Goal: Task Accomplishment & Management: Complete application form

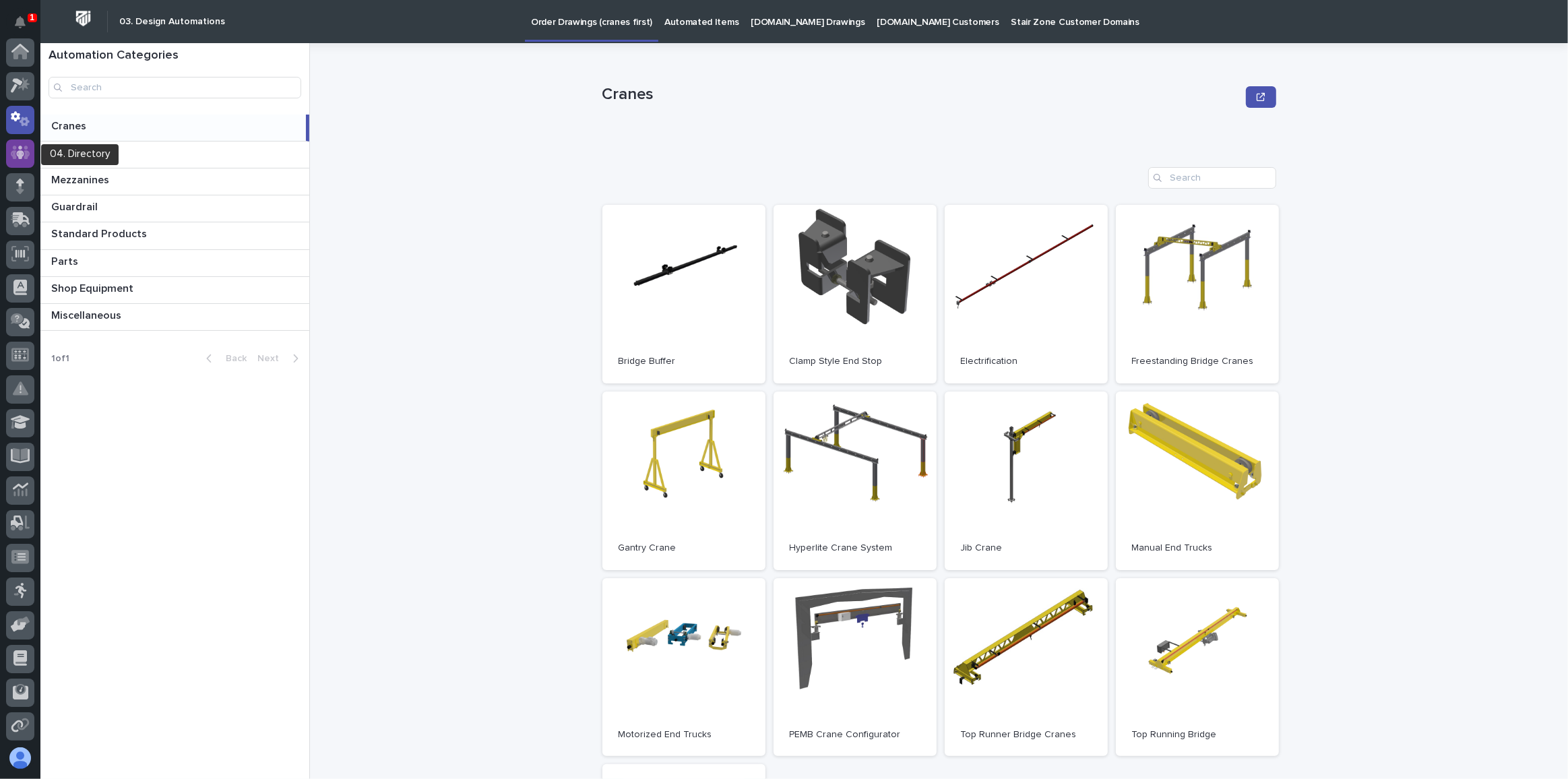
click at [11, 146] on icon at bounding box center [21, 152] width 20 height 16
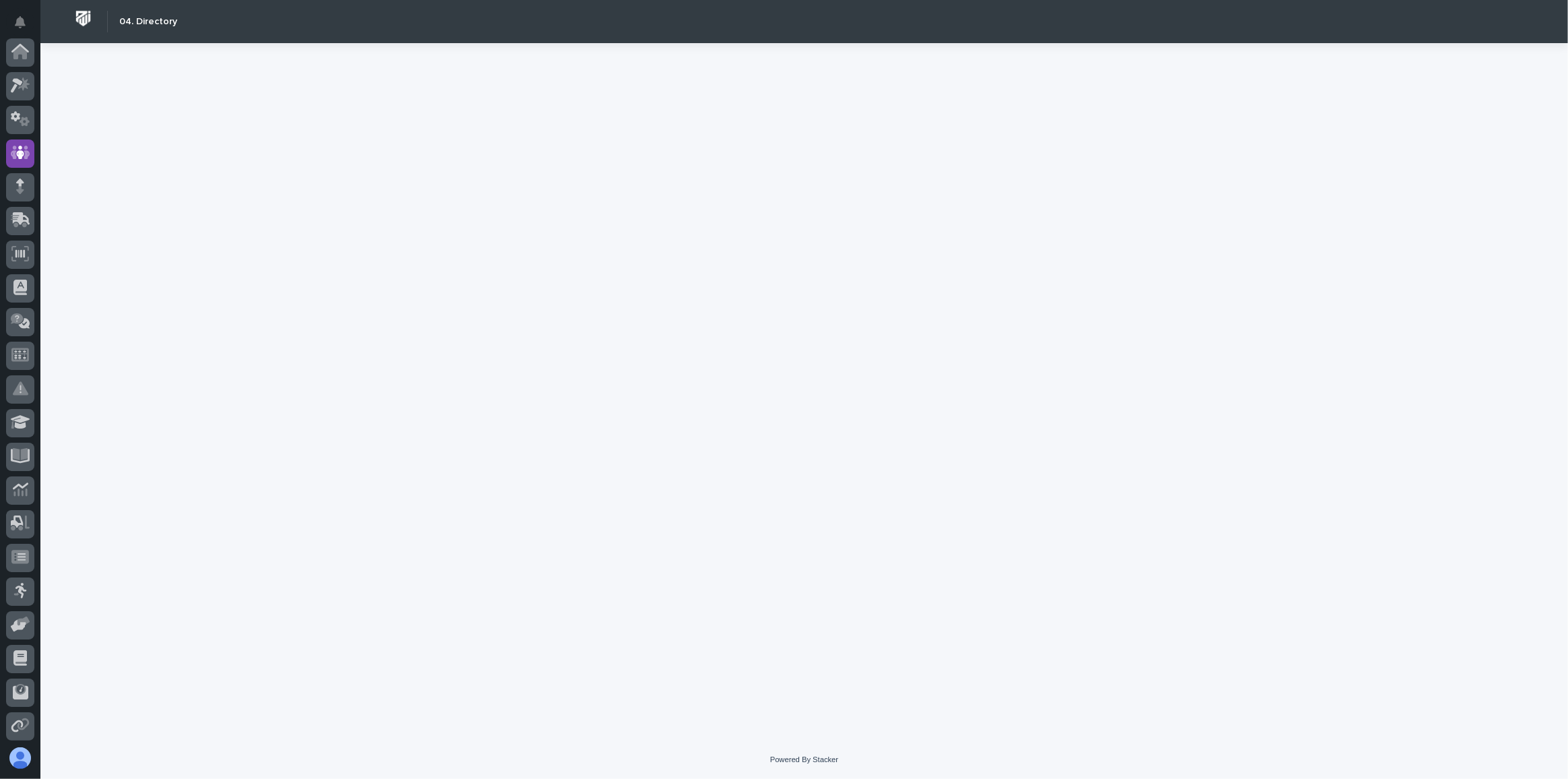
scroll to position [100, 0]
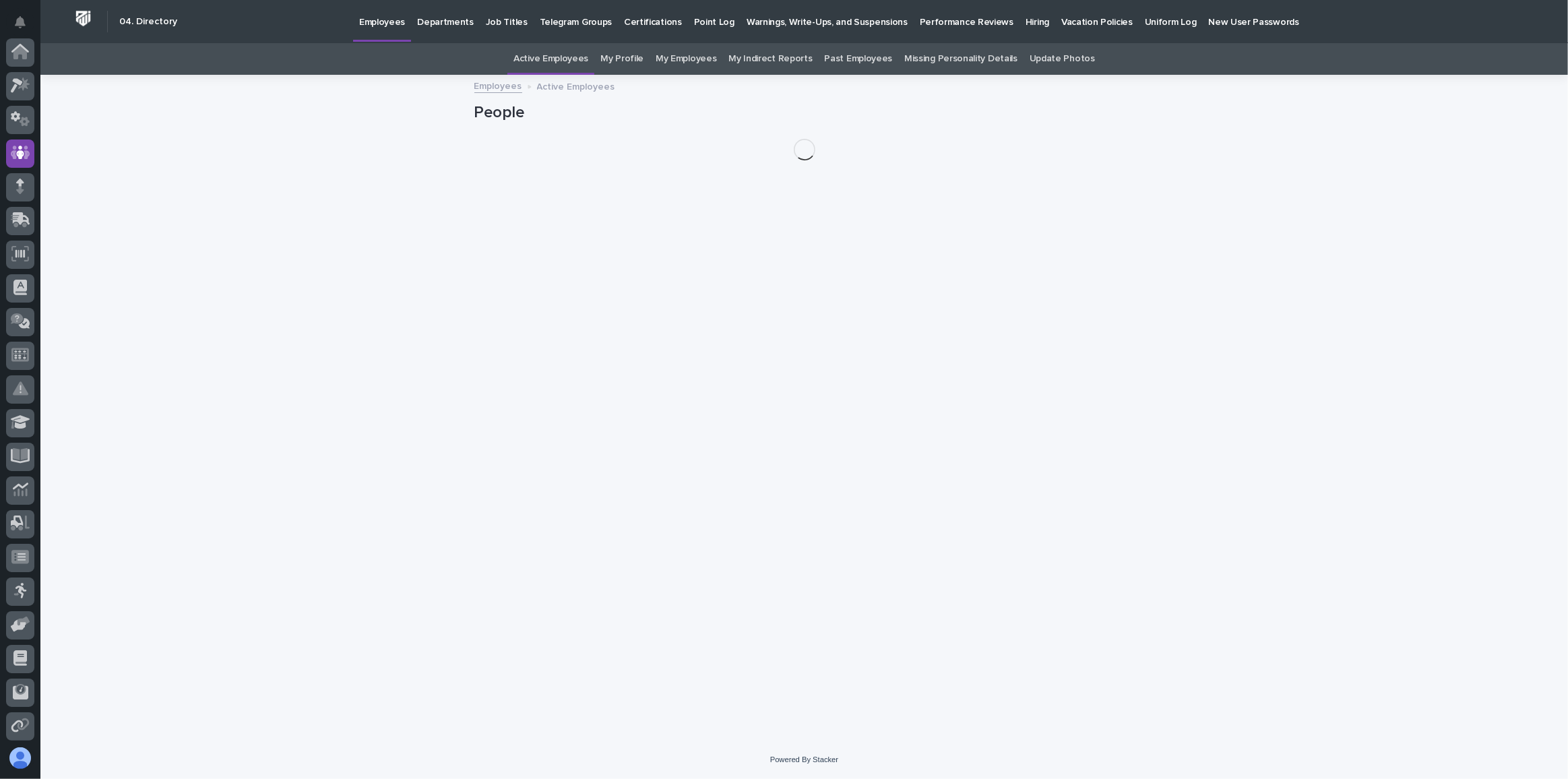
scroll to position [100, 0]
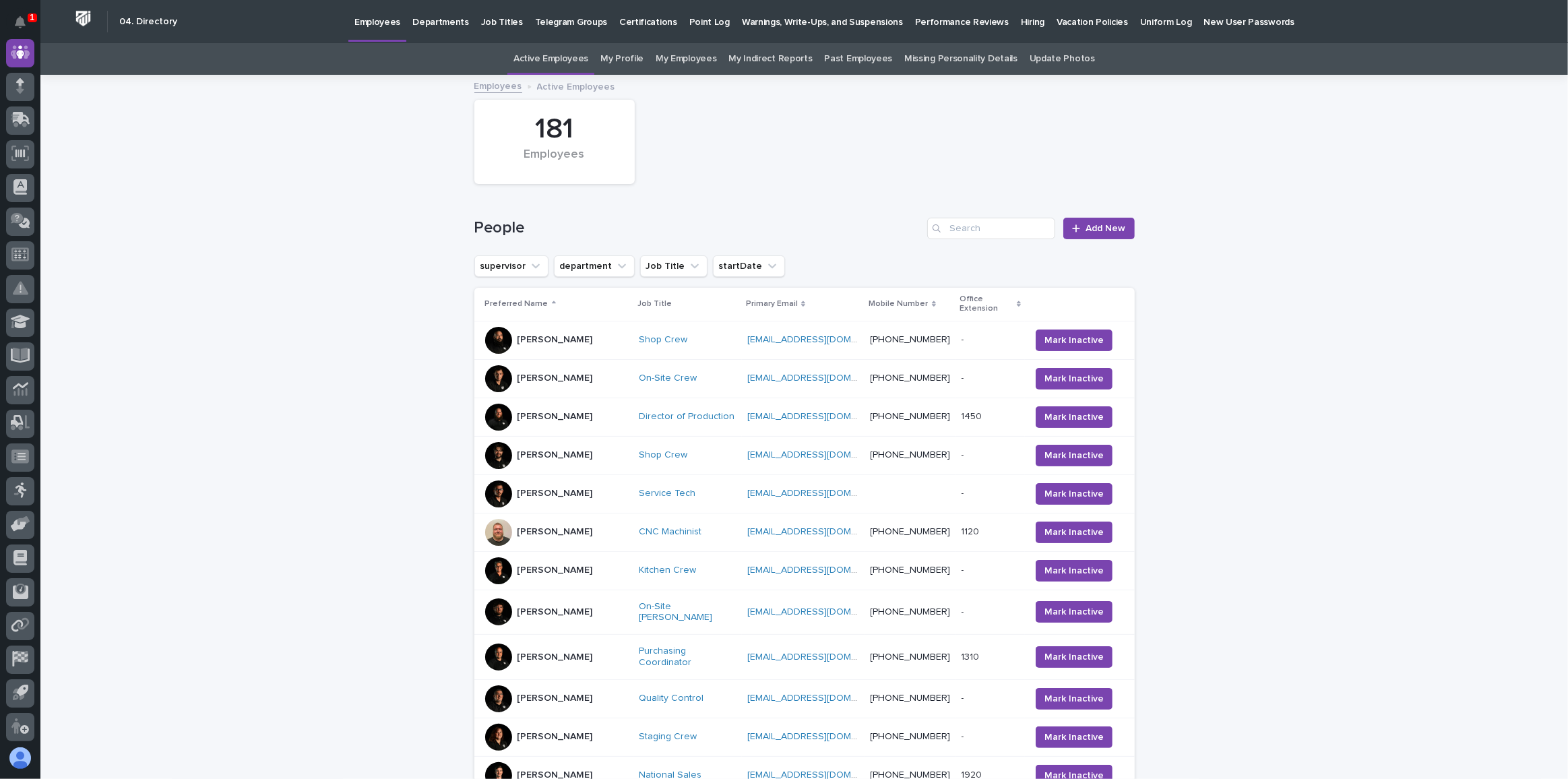
click at [1021, 18] on p "Hiring" at bounding box center [1032, 14] width 24 height 28
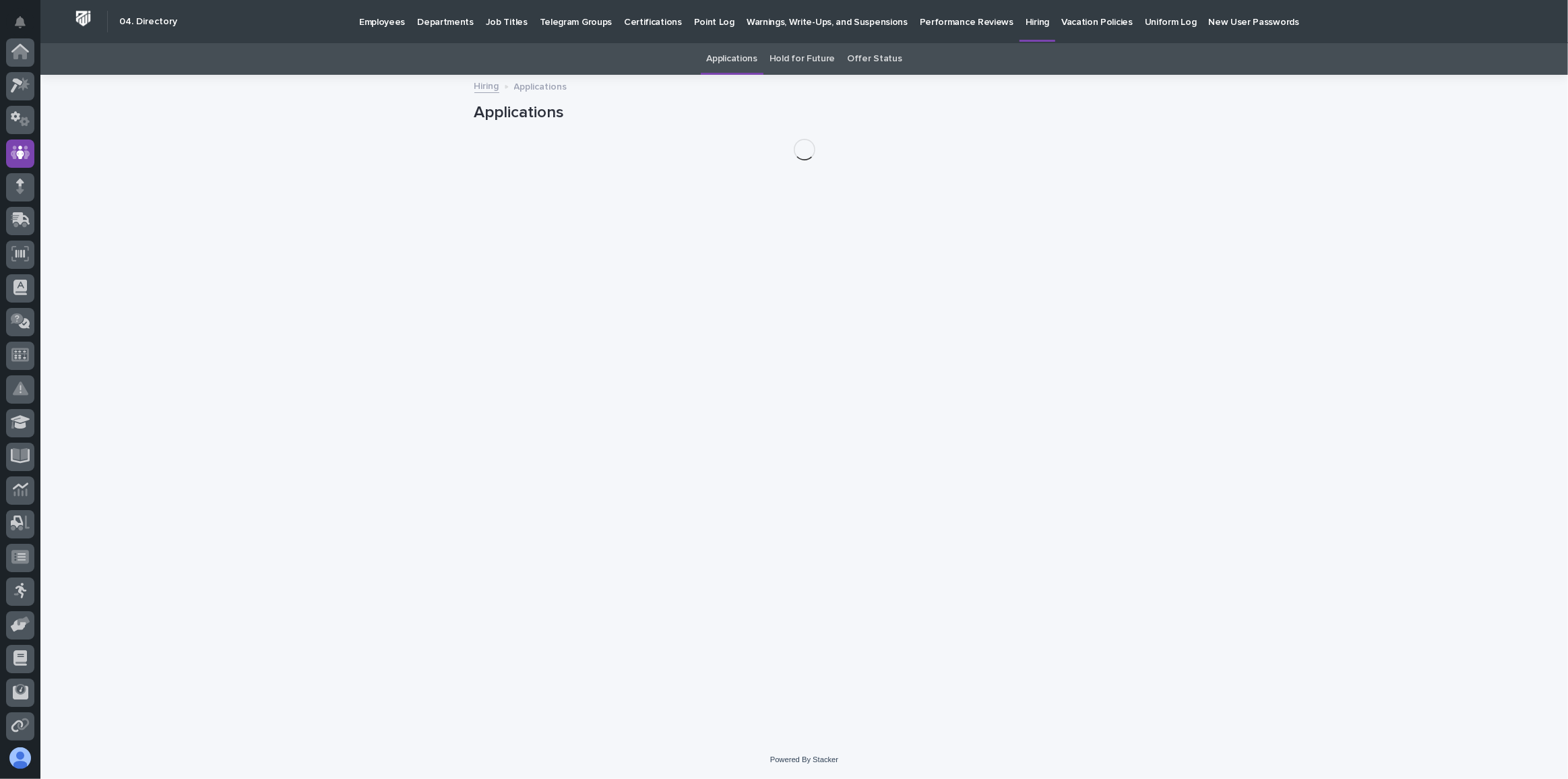
scroll to position [100, 0]
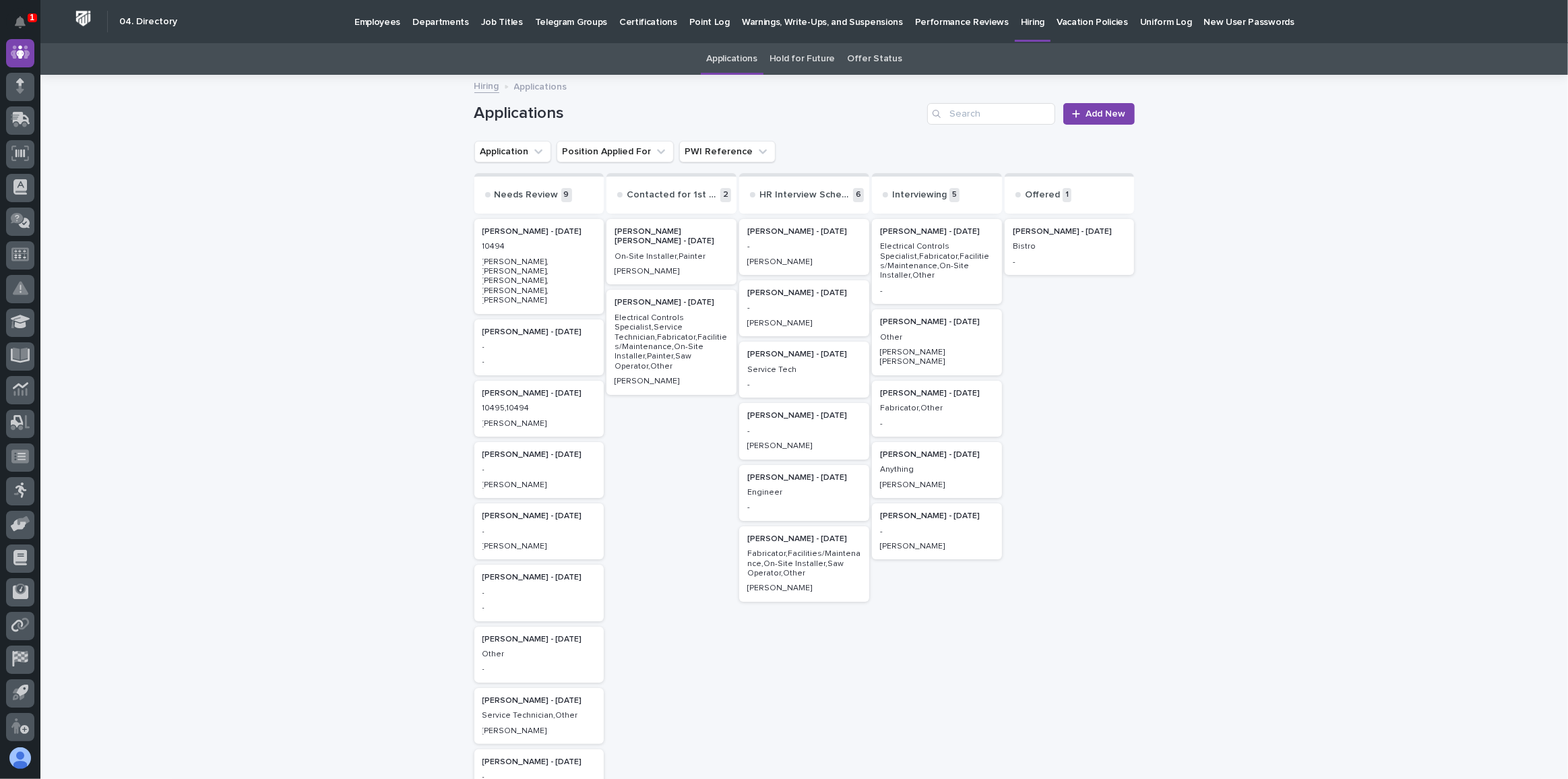
click at [908, 246] on p "Electrical Controls Specialist,Fabricator,Facilities/Maintenance,On-Site Instal…" at bounding box center [937, 261] width 114 height 39
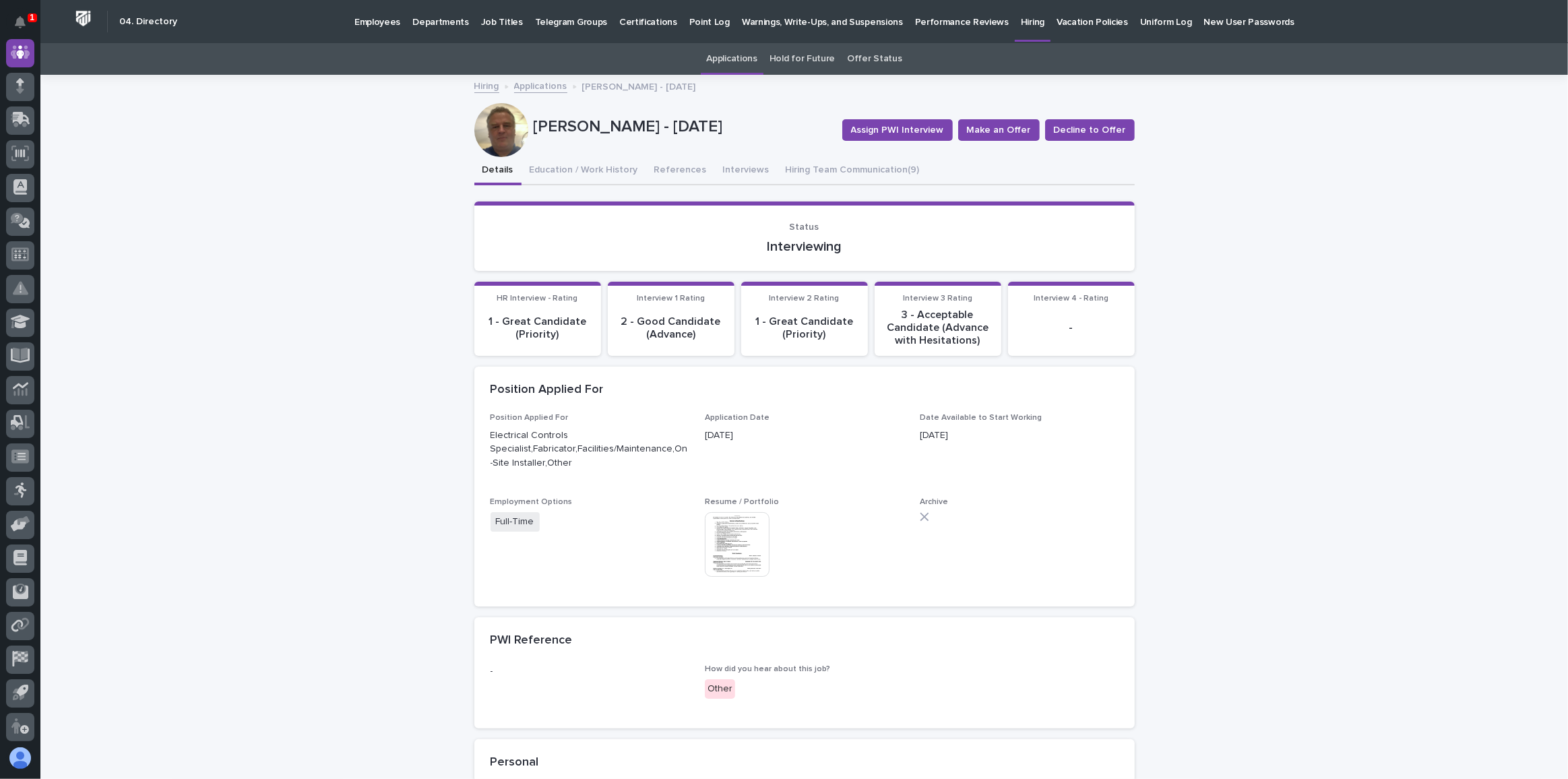
click at [1073, 319] on div "-" at bounding box center [1071, 327] width 111 height 16
click at [723, 169] on button "Interviews" at bounding box center [746, 171] width 63 height 28
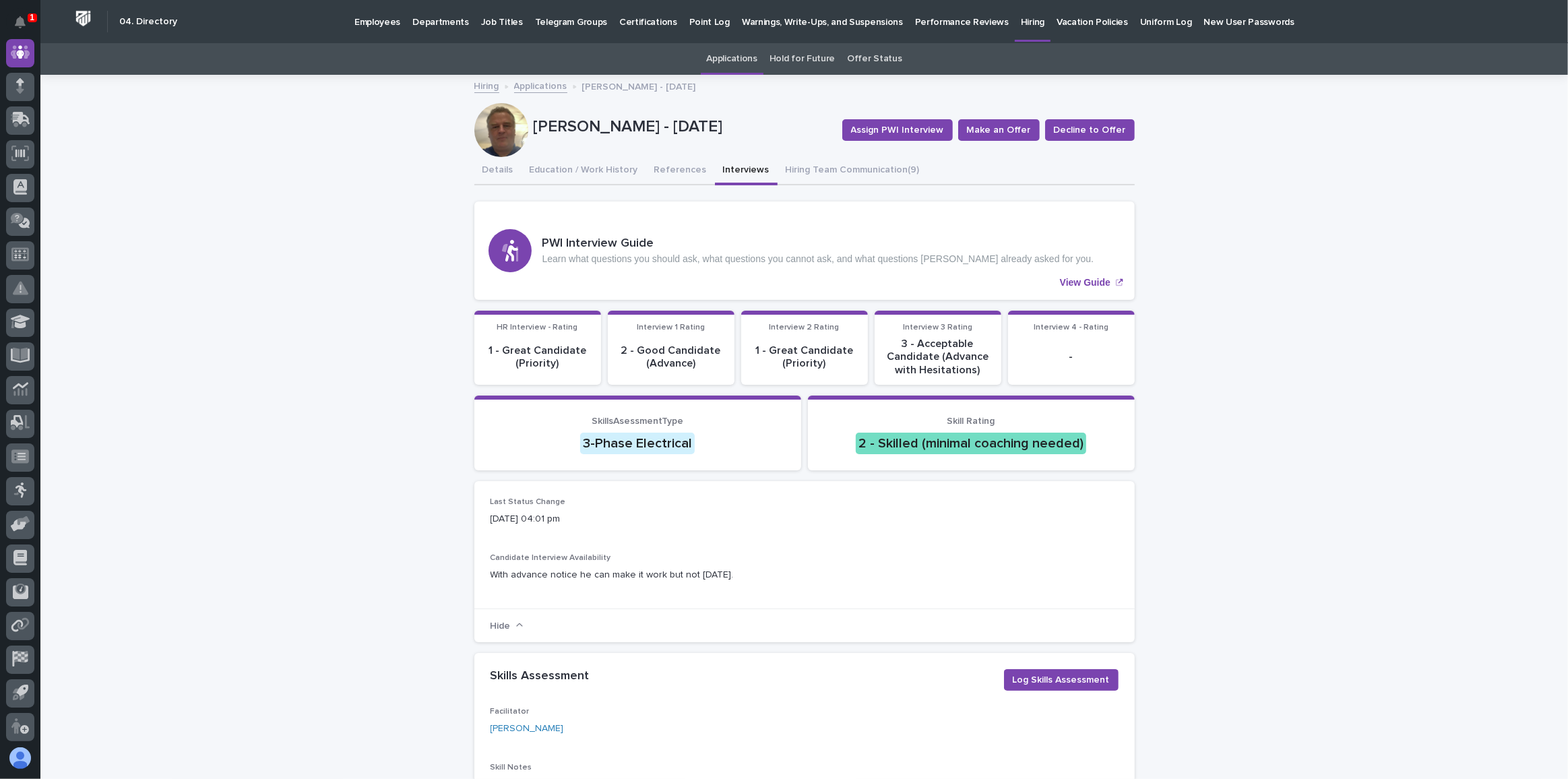
click at [1051, 346] on div "-" at bounding box center [1071, 356] width 111 height 39
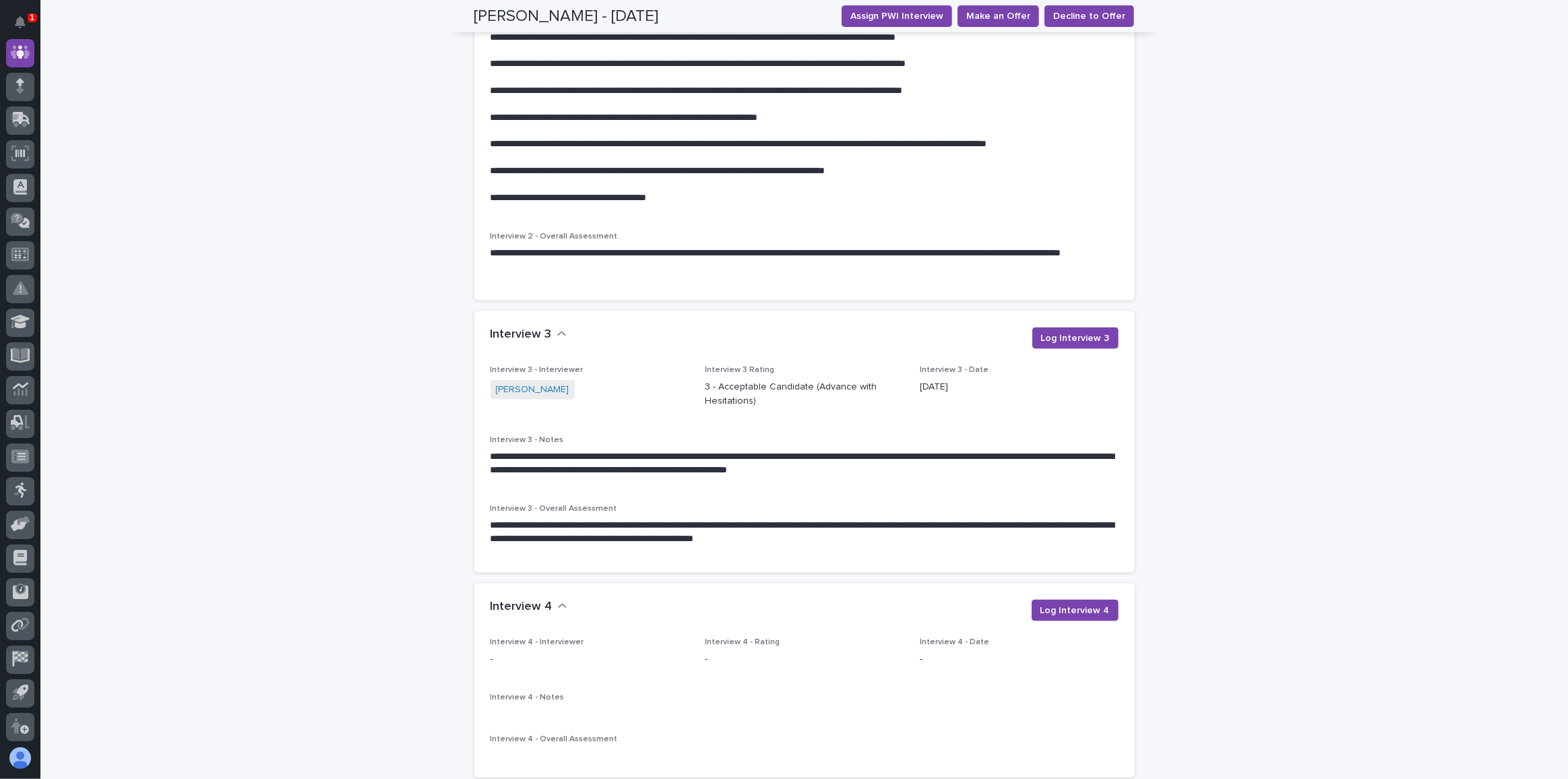
scroll to position [2287, 0]
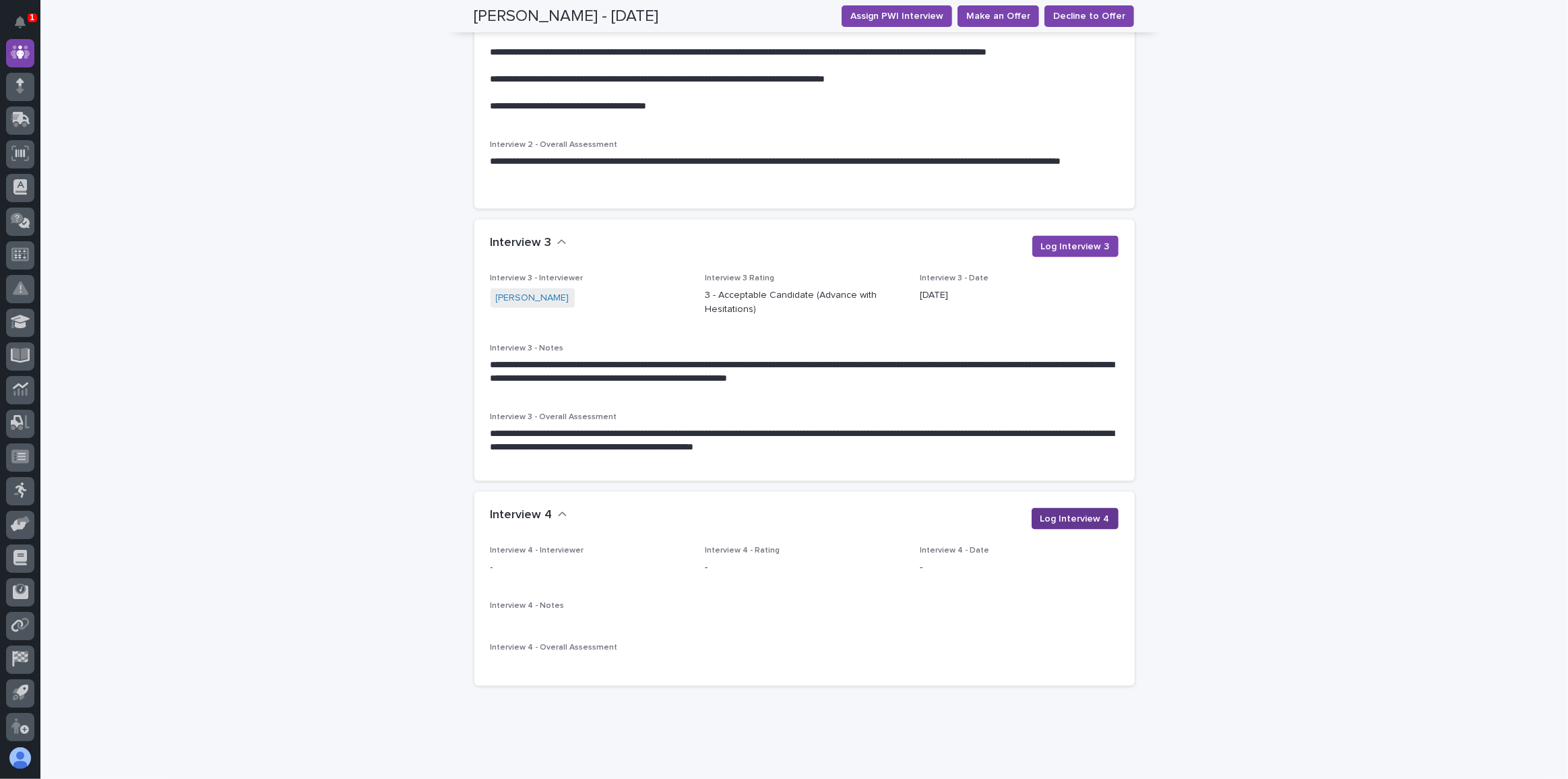
click at [1083, 513] on span "Log Interview 4" at bounding box center [1075, 519] width 69 height 13
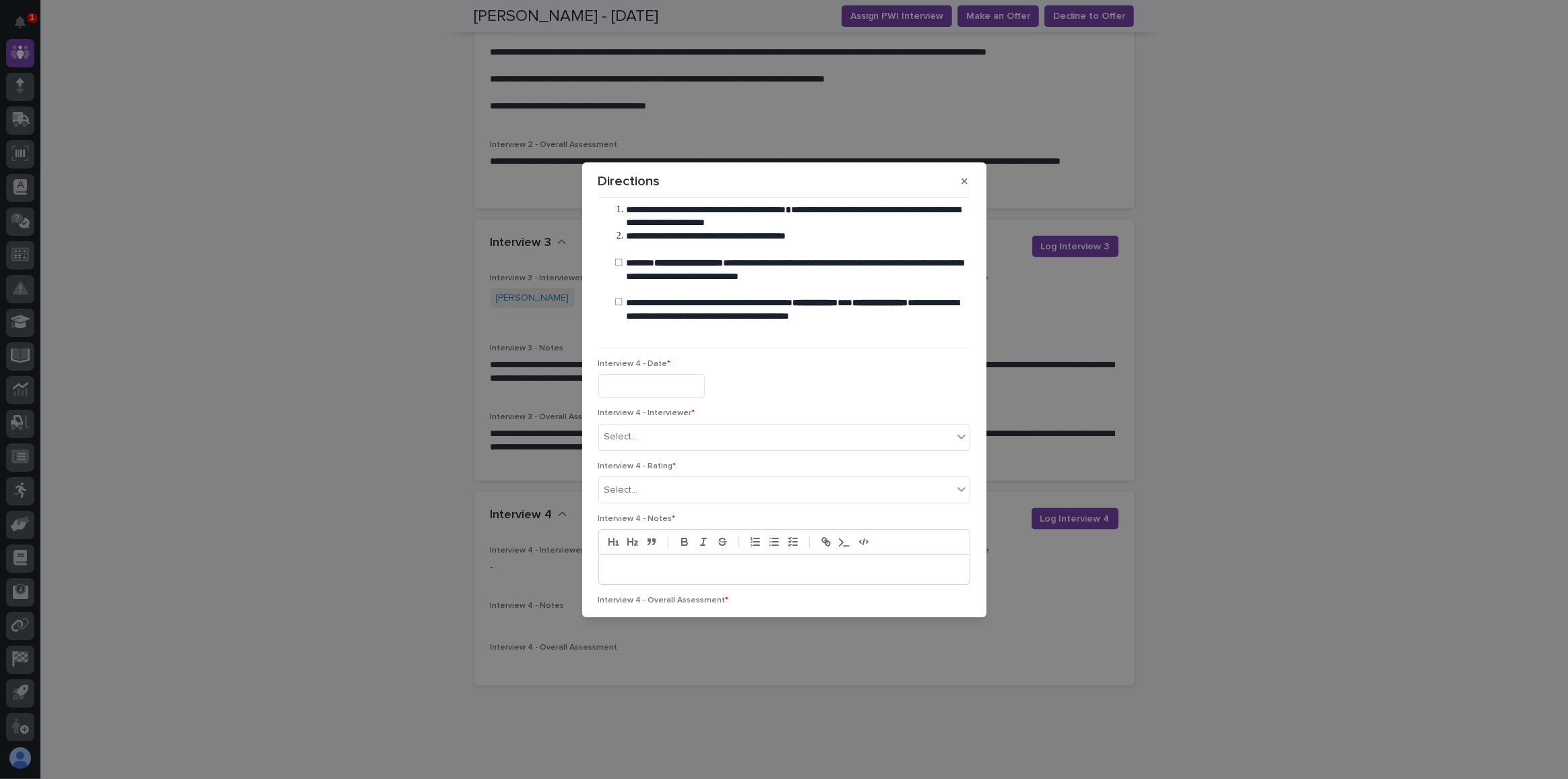
click at [628, 384] on input "text" at bounding box center [651, 385] width 107 height 24
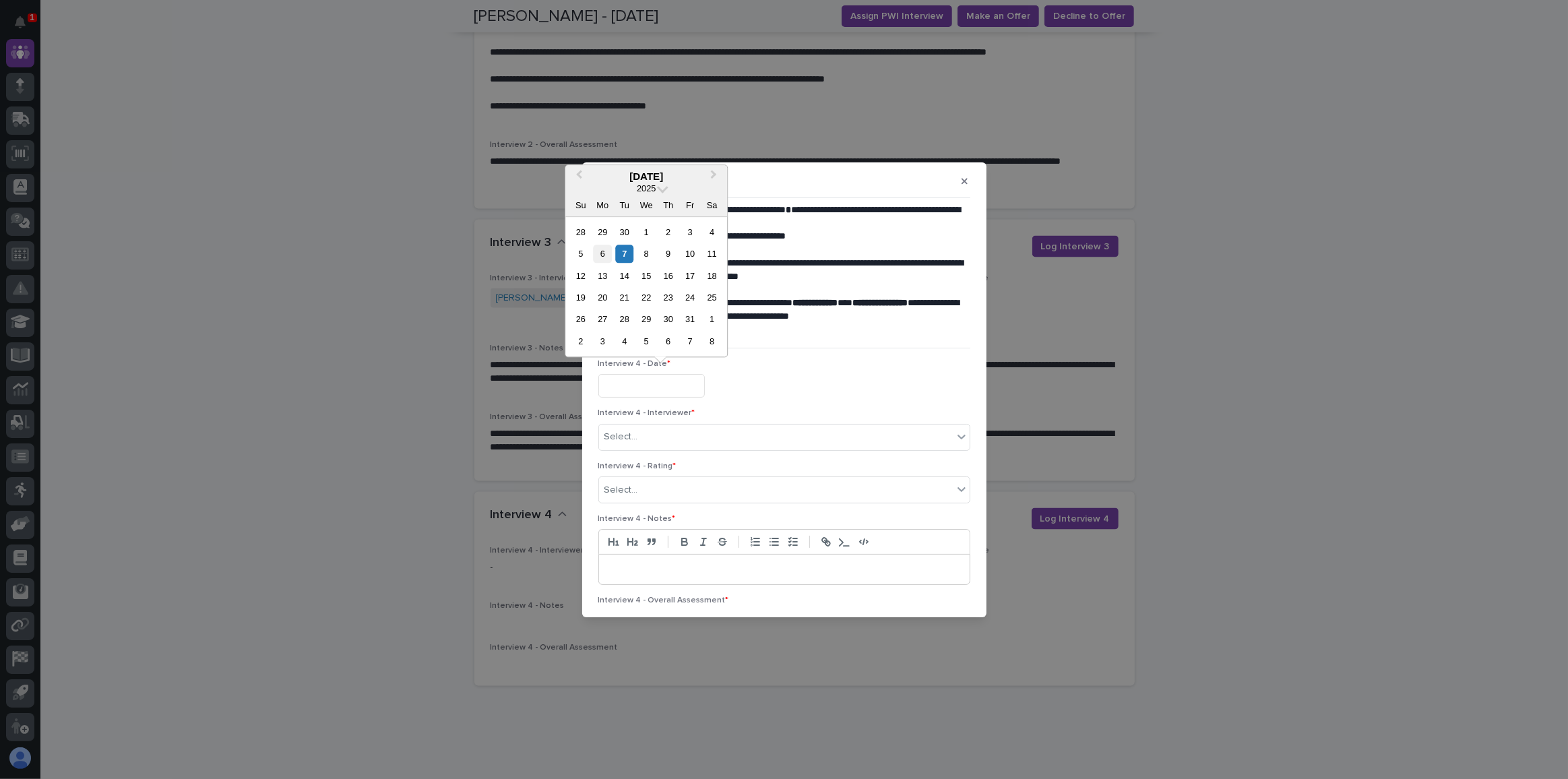
click at [602, 252] on div "6" at bounding box center [603, 254] width 18 height 18
type input "**********"
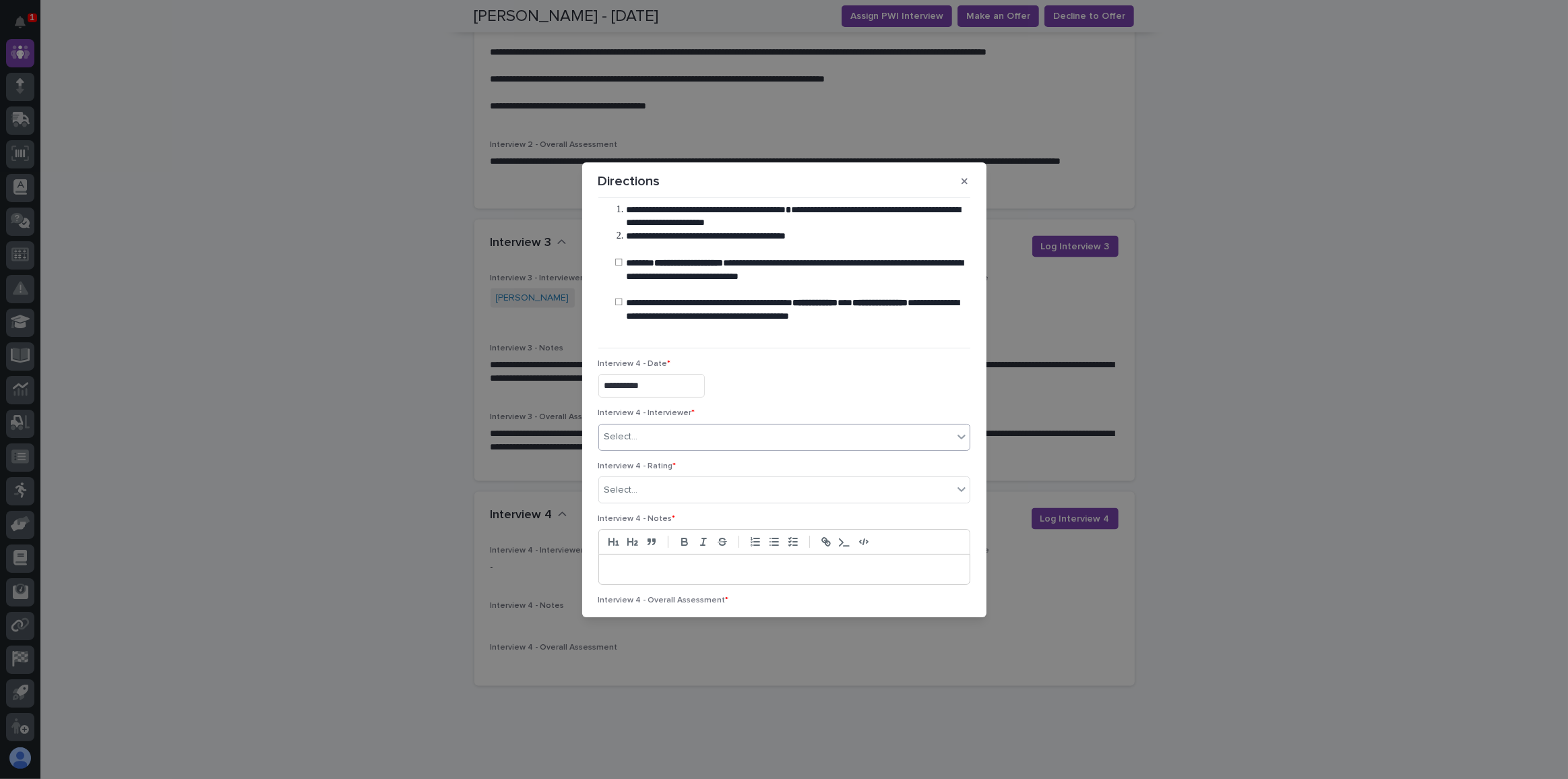
click at [622, 435] on div "Select..." at bounding box center [621, 437] width 34 height 14
type input "****"
click at [641, 484] on div "[PERSON_NAME]" at bounding box center [781, 485] width 365 height 24
click at [625, 490] on div "Select..." at bounding box center [621, 490] width 34 height 14
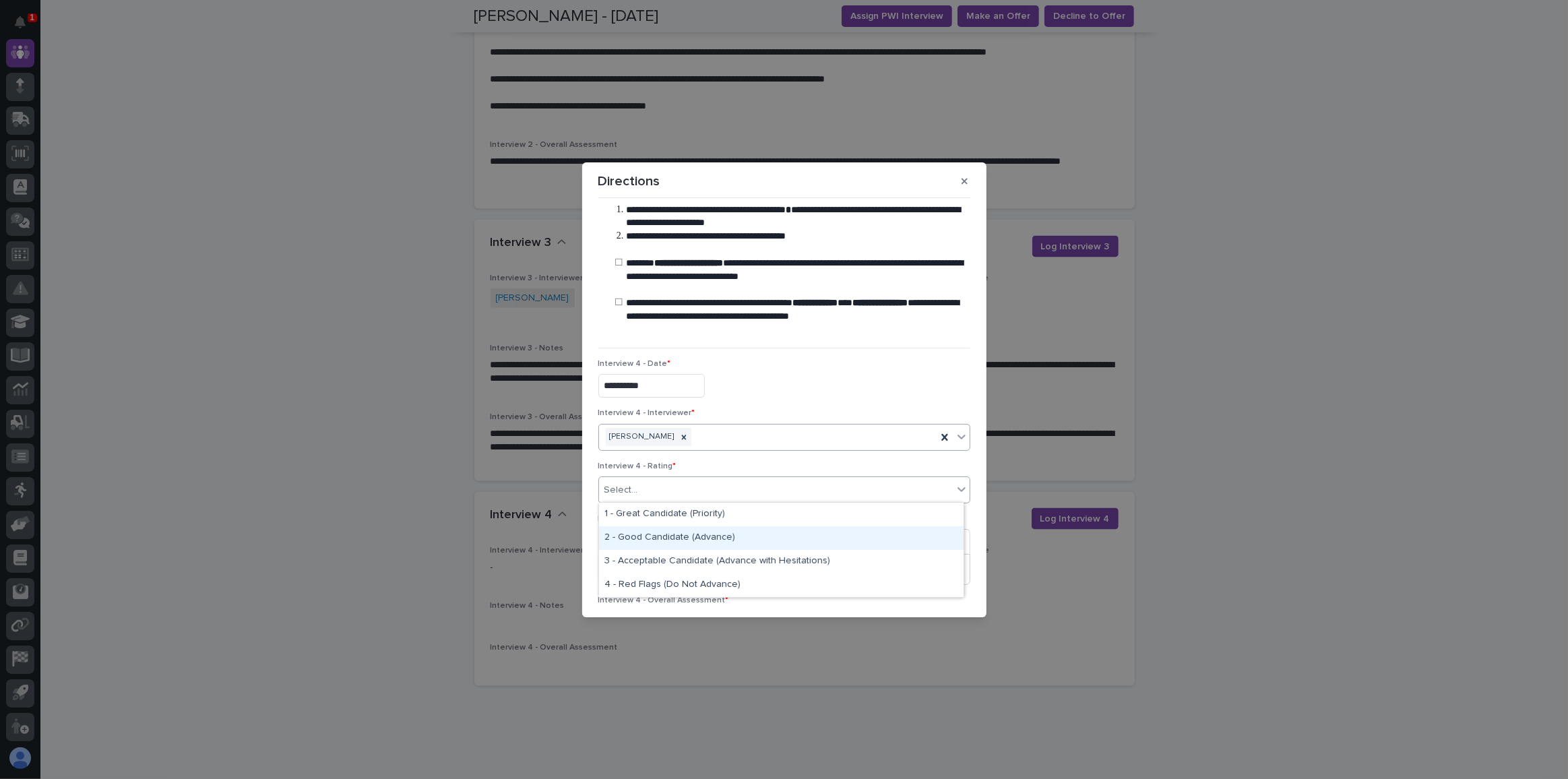
drag, startPoint x: 626, startPoint y: 523, endPoint x: 628, endPoint y: 534, distance: 11.2
click at [628, 534] on div "2 - Good Candidate (Advance)" at bounding box center [781, 538] width 365 height 24
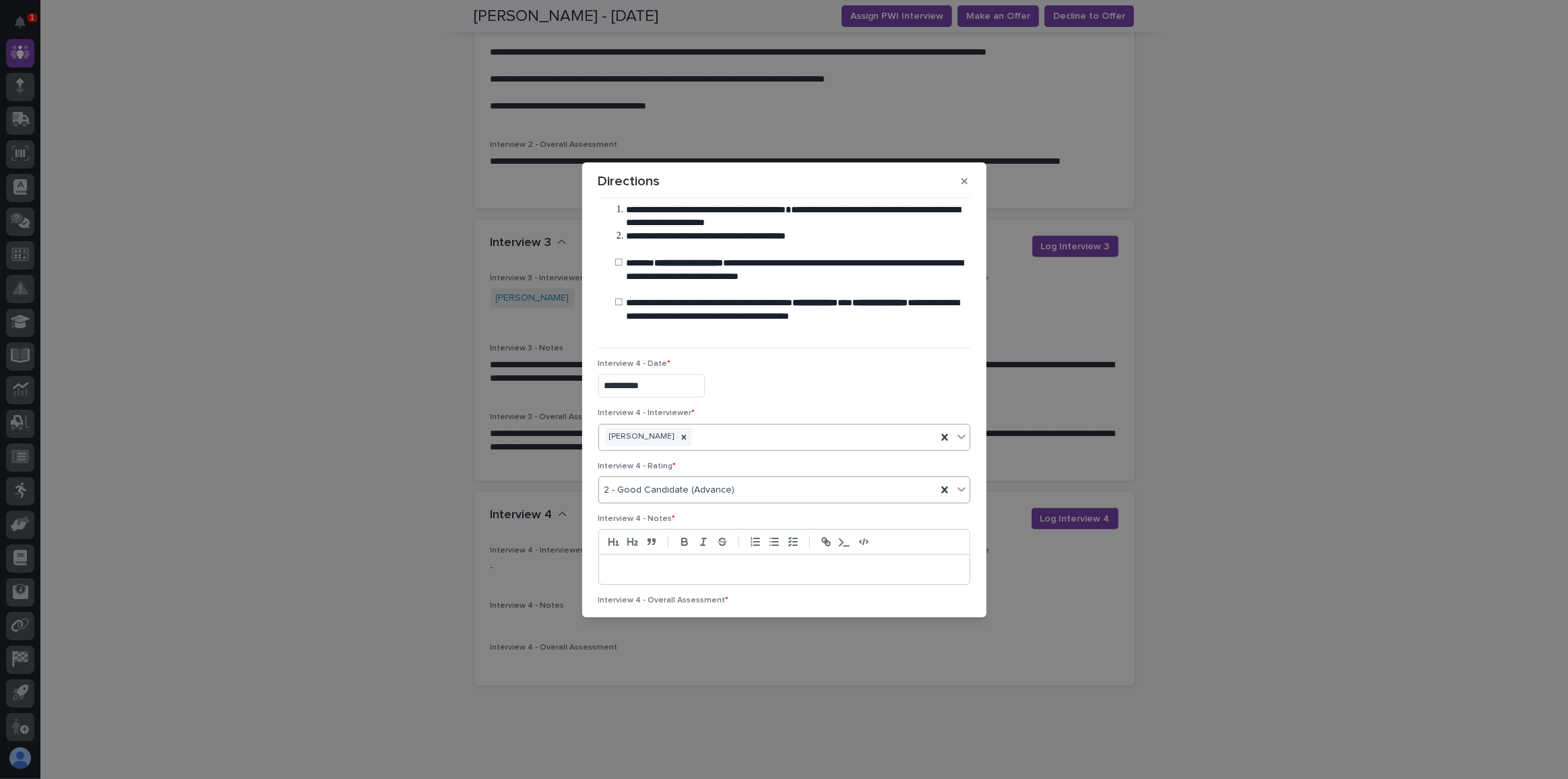
scroll to position [114, 0]
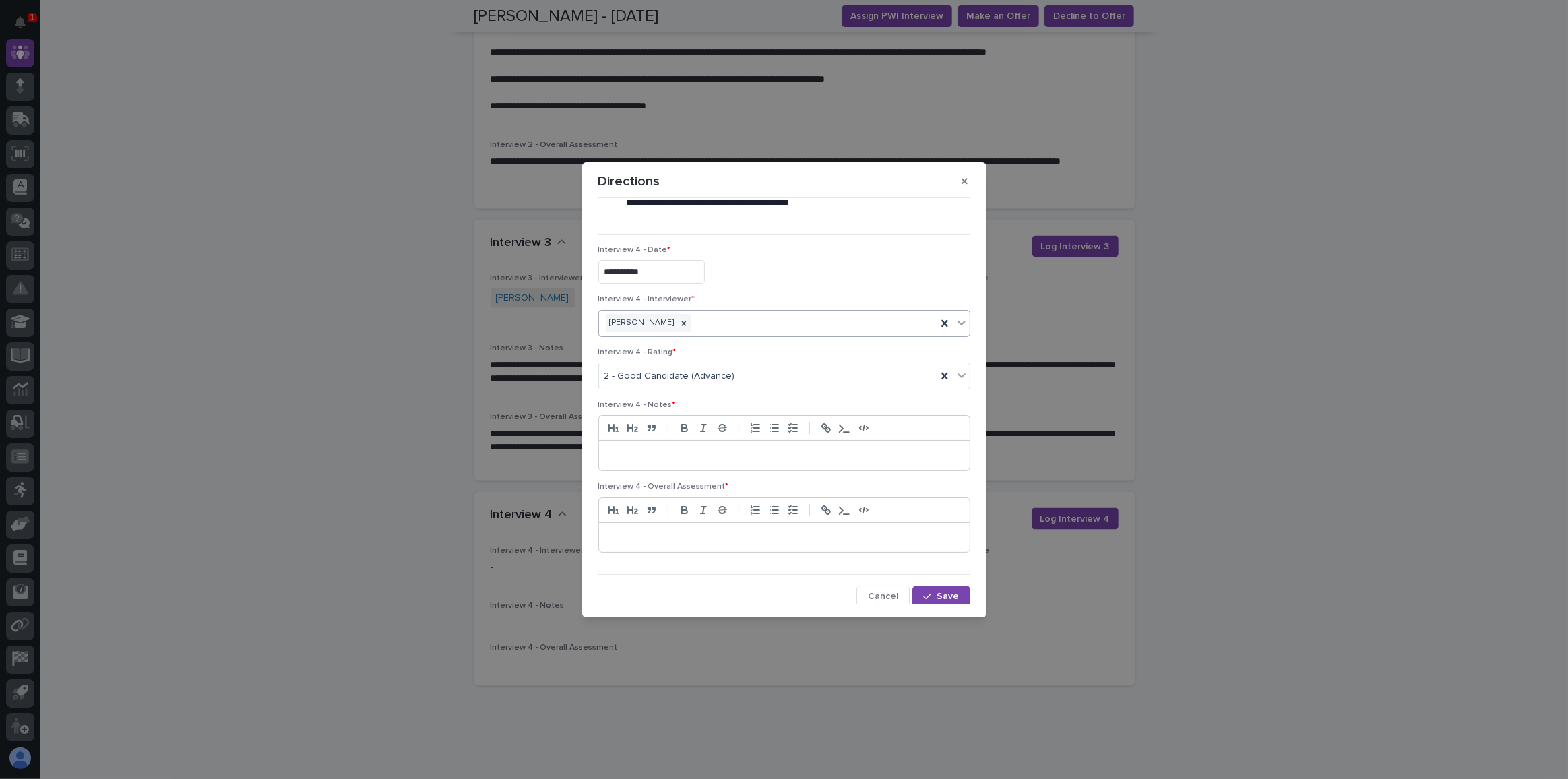
click at [627, 450] on p at bounding box center [784, 456] width 350 height 13
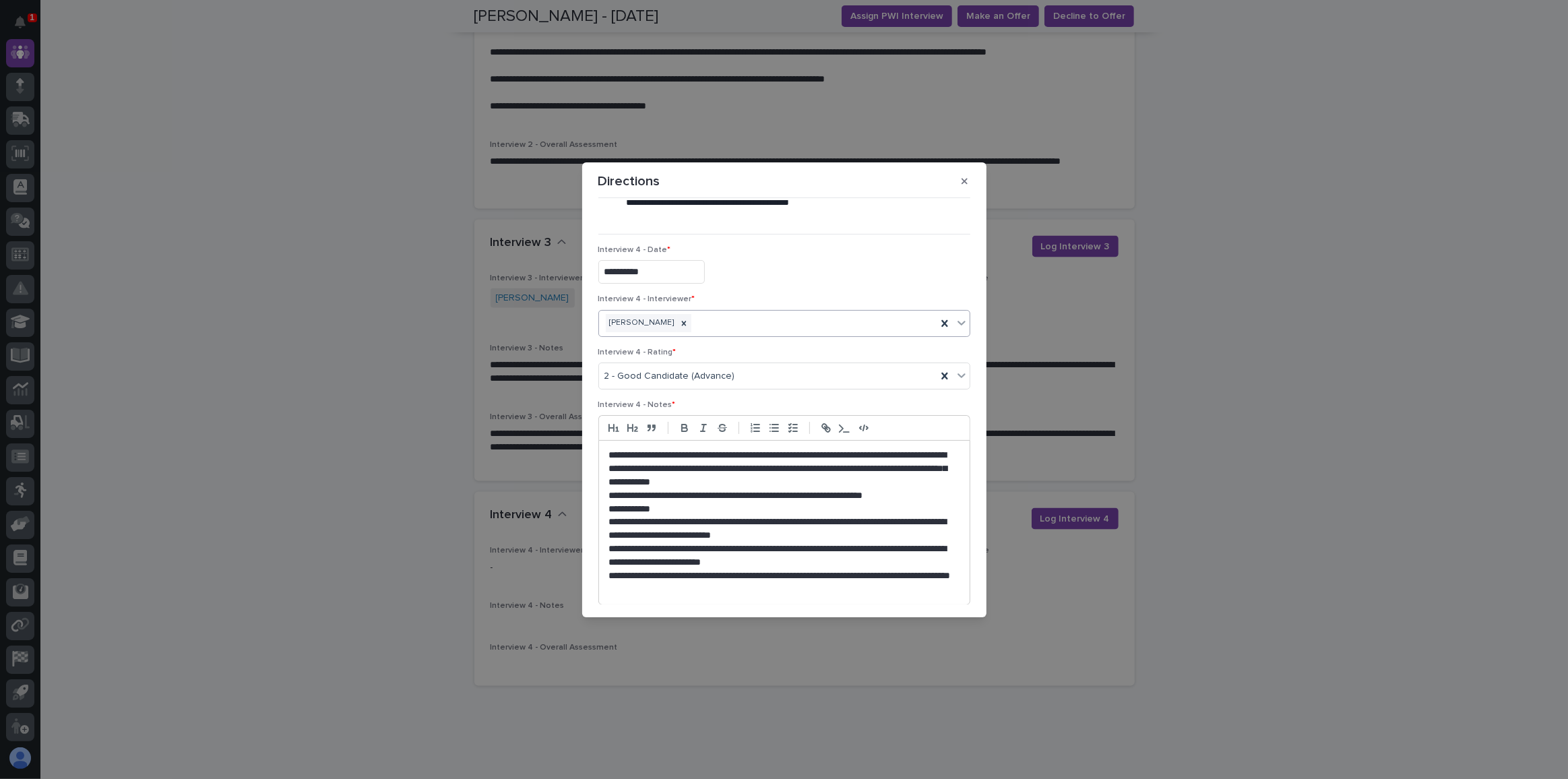
click at [708, 574] on p "**********" at bounding box center [781, 583] width 345 height 27
drag, startPoint x: 707, startPoint y: 575, endPoint x: 716, endPoint y: 651, distance: 76.5
click at [707, 576] on p "**********" at bounding box center [781, 583] width 345 height 27
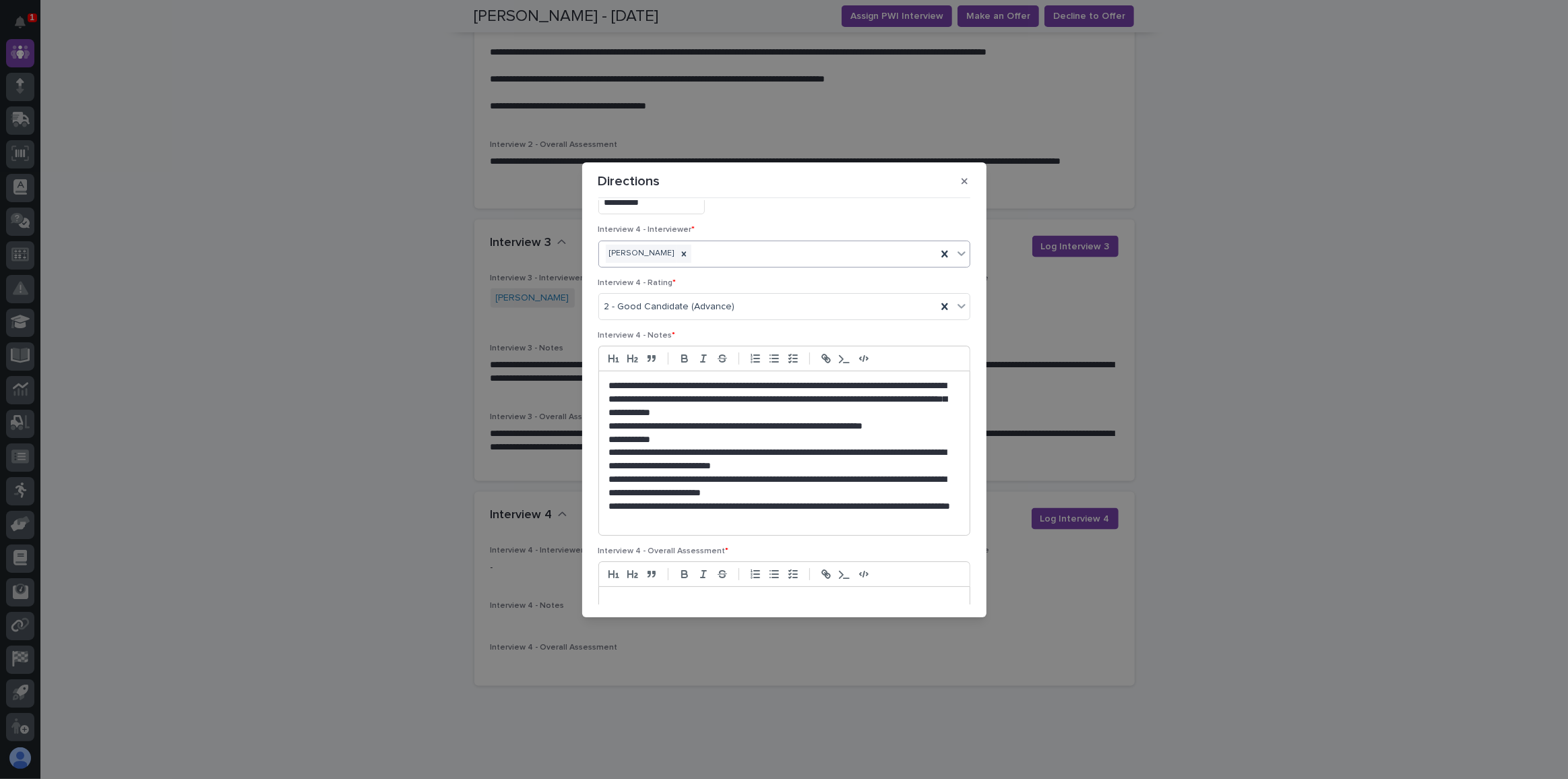
scroll to position [247, 0]
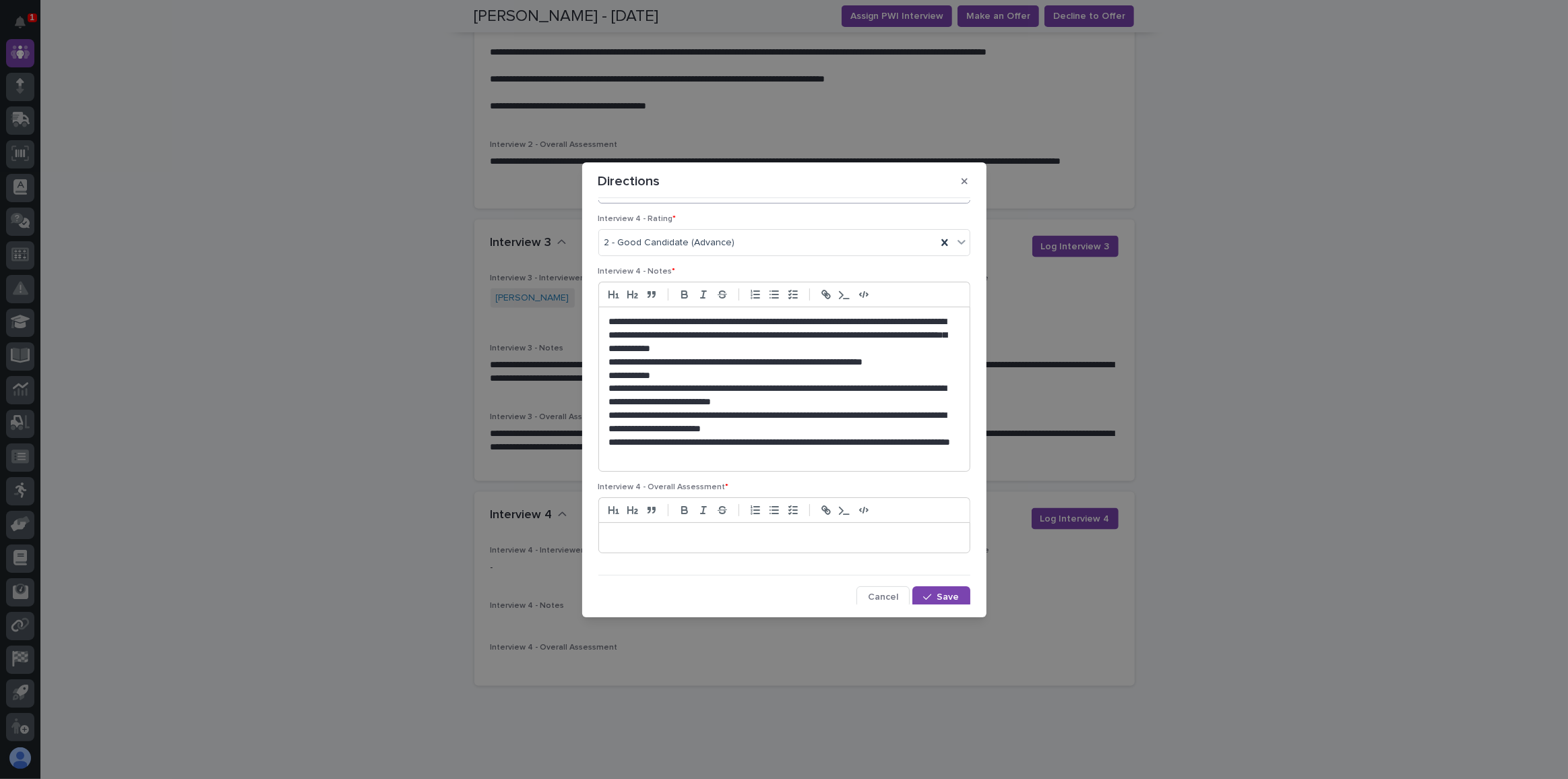
click at [689, 452] on p "**********" at bounding box center [781, 449] width 345 height 27
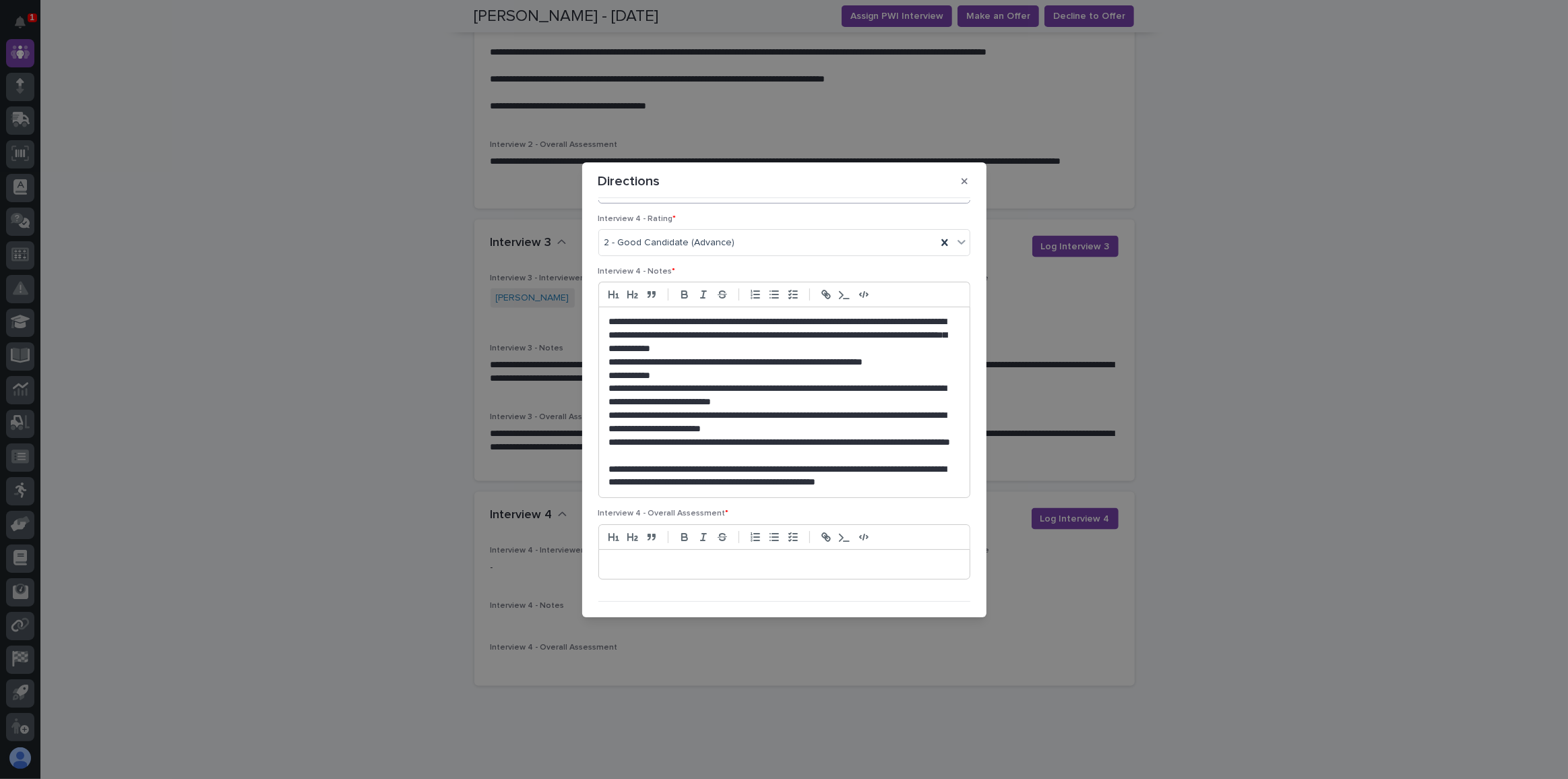
click at [655, 558] on p at bounding box center [784, 565] width 350 height 13
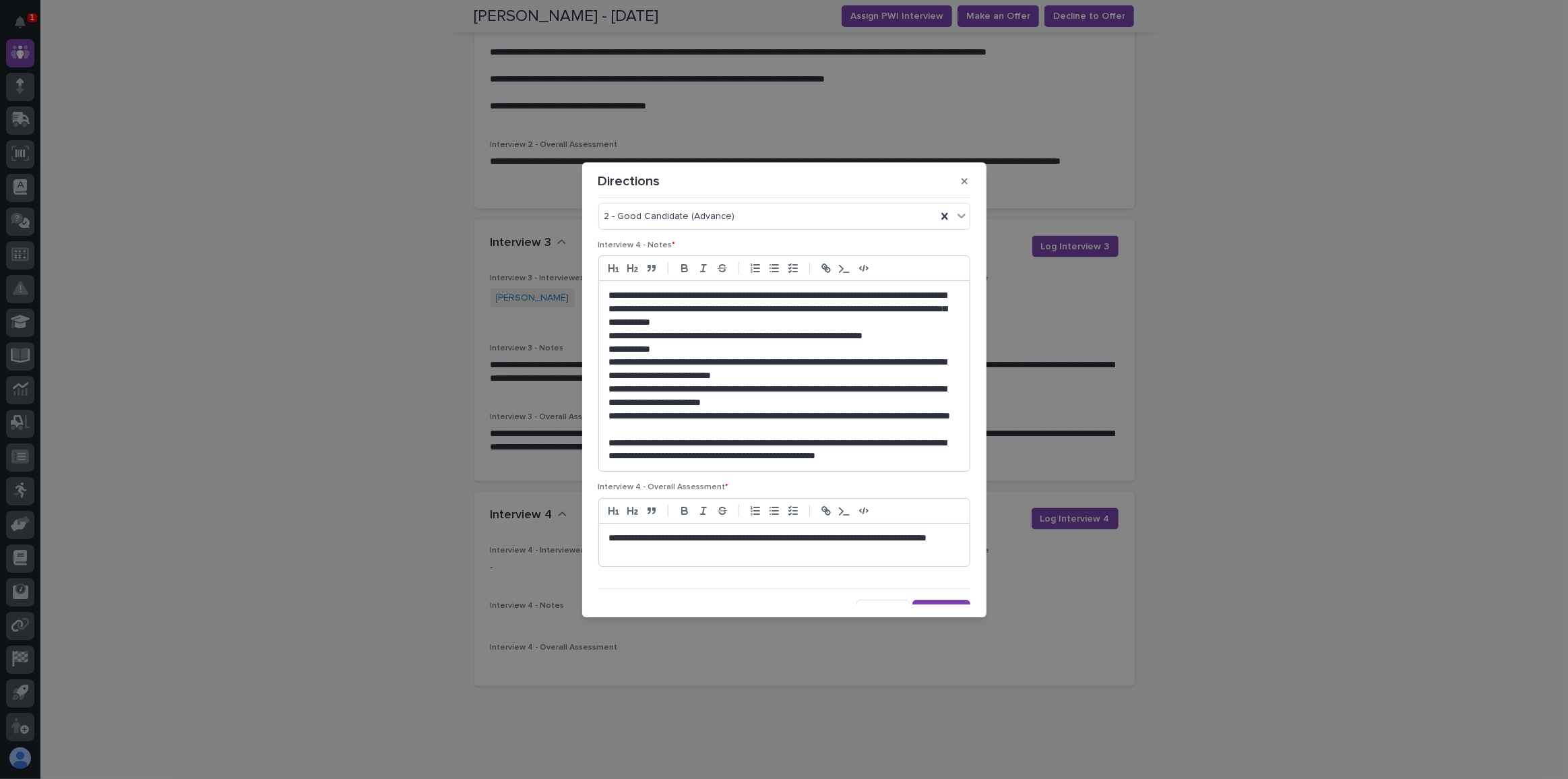
scroll to position [288, 0]
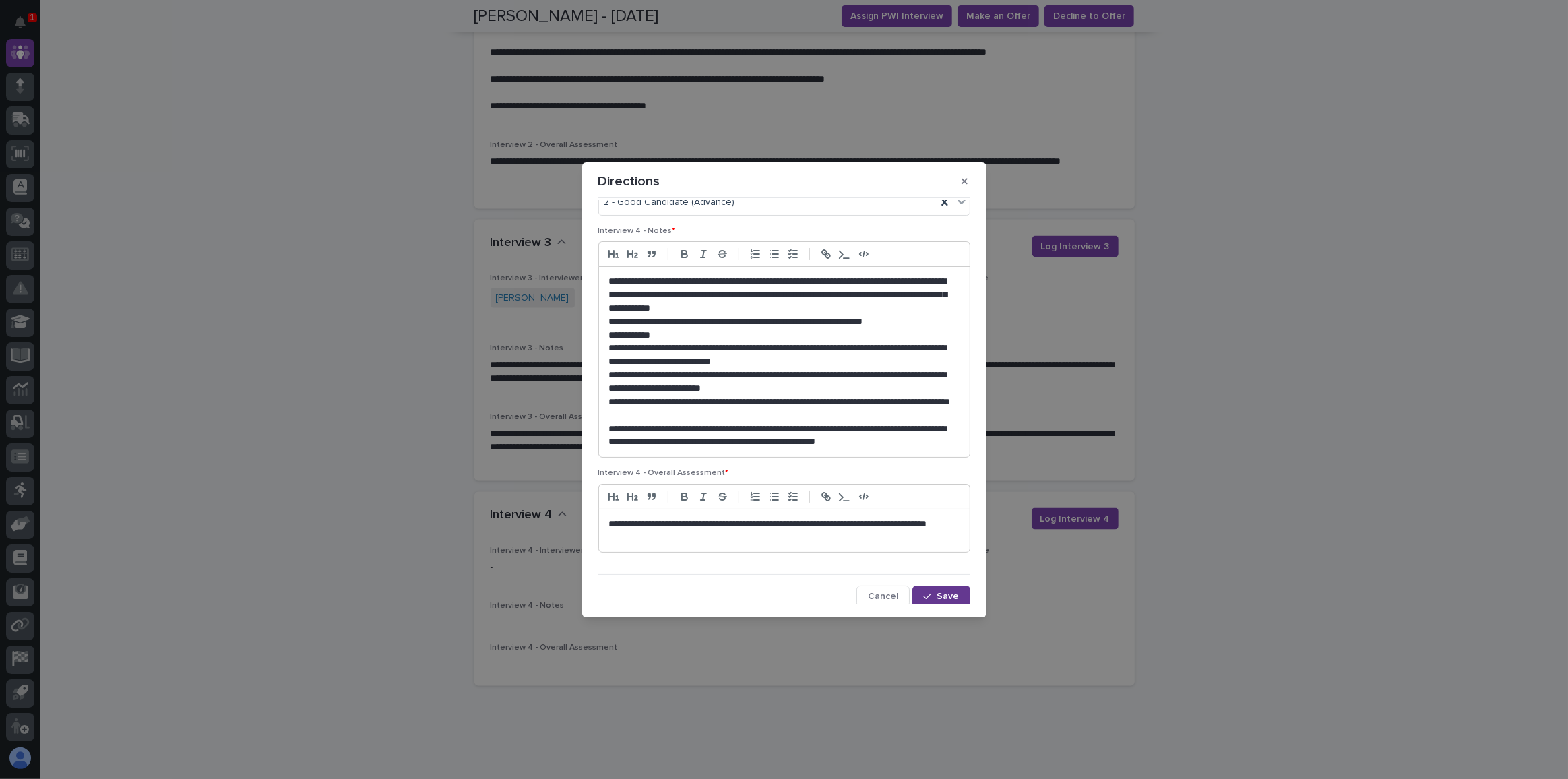
click at [941, 592] on span "Save" at bounding box center [948, 596] width 22 height 9
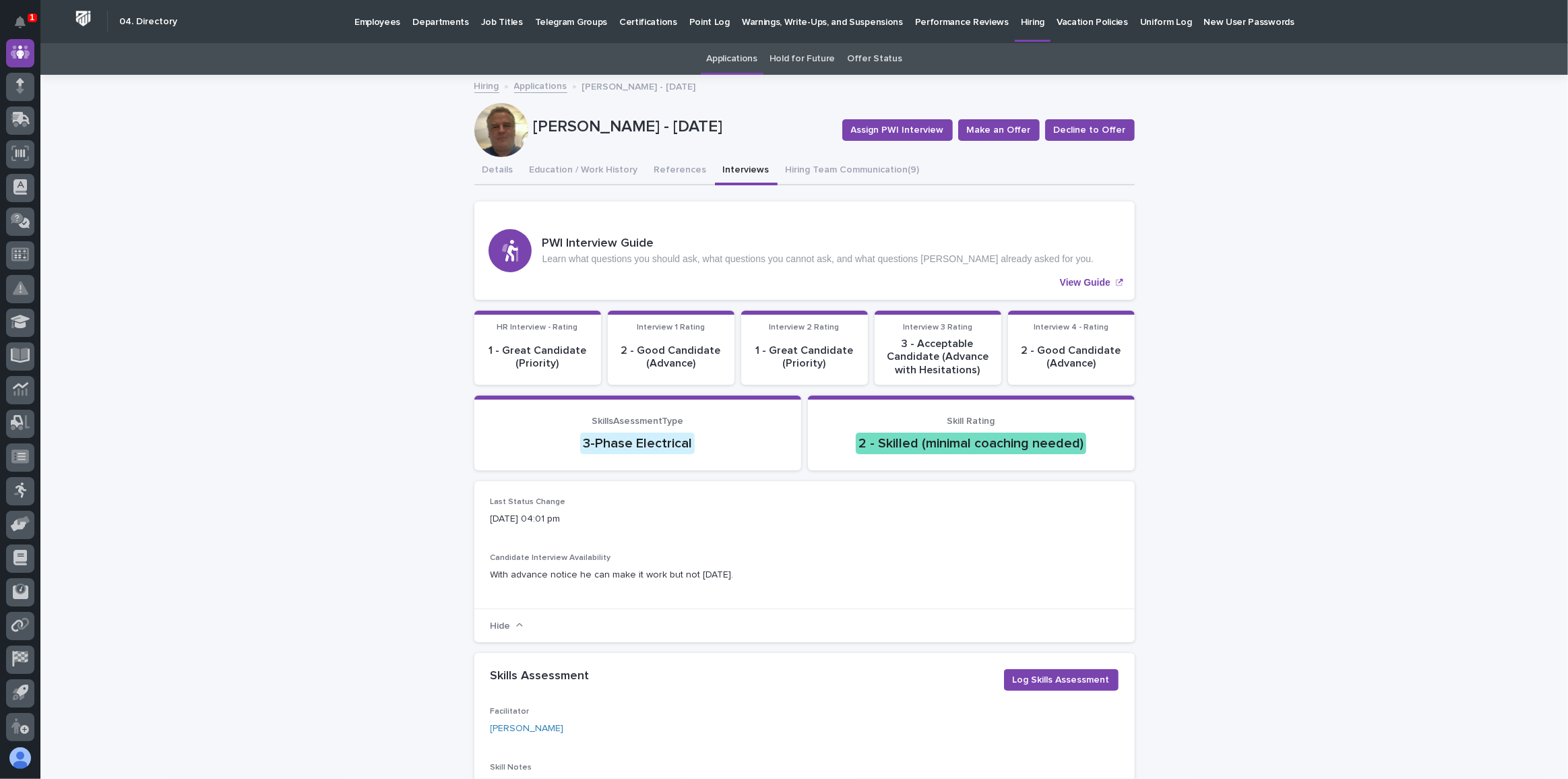
scroll to position [0, 0]
click at [669, 168] on button "References" at bounding box center [680, 171] width 69 height 28
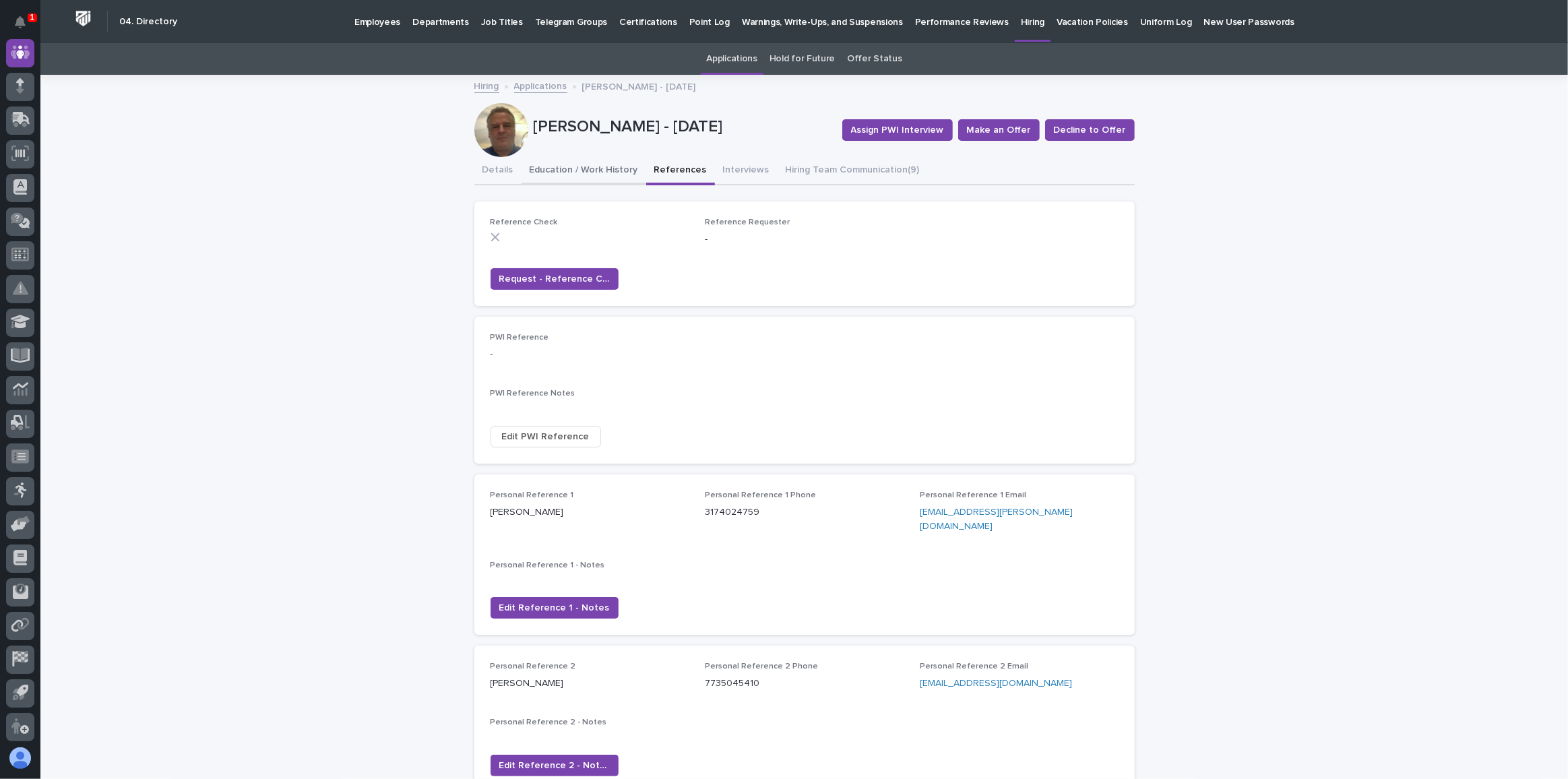
click at [592, 165] on button "Education / Work History" at bounding box center [584, 171] width 125 height 28
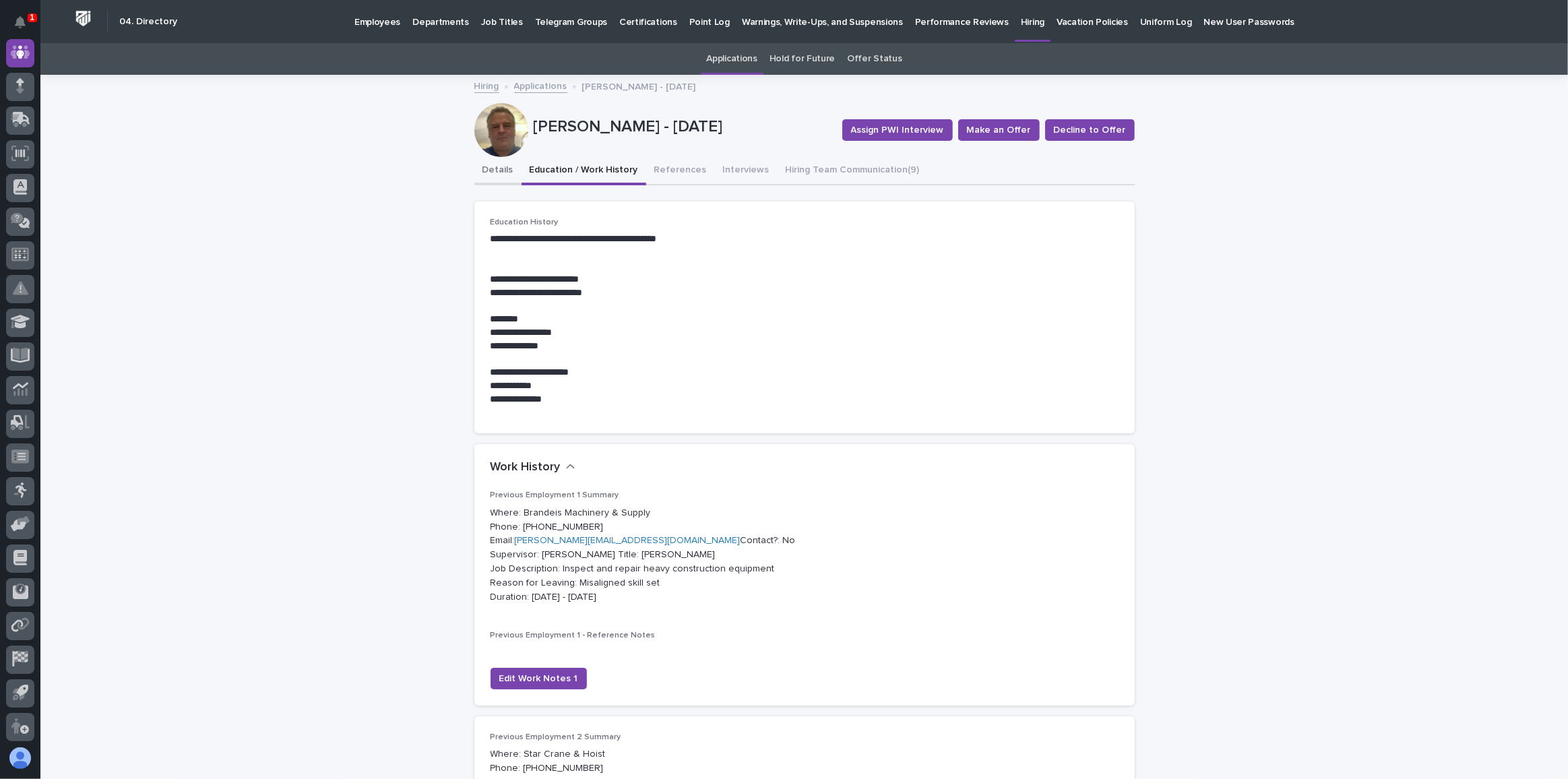
click at [486, 168] on button "Details" at bounding box center [498, 171] width 47 height 28
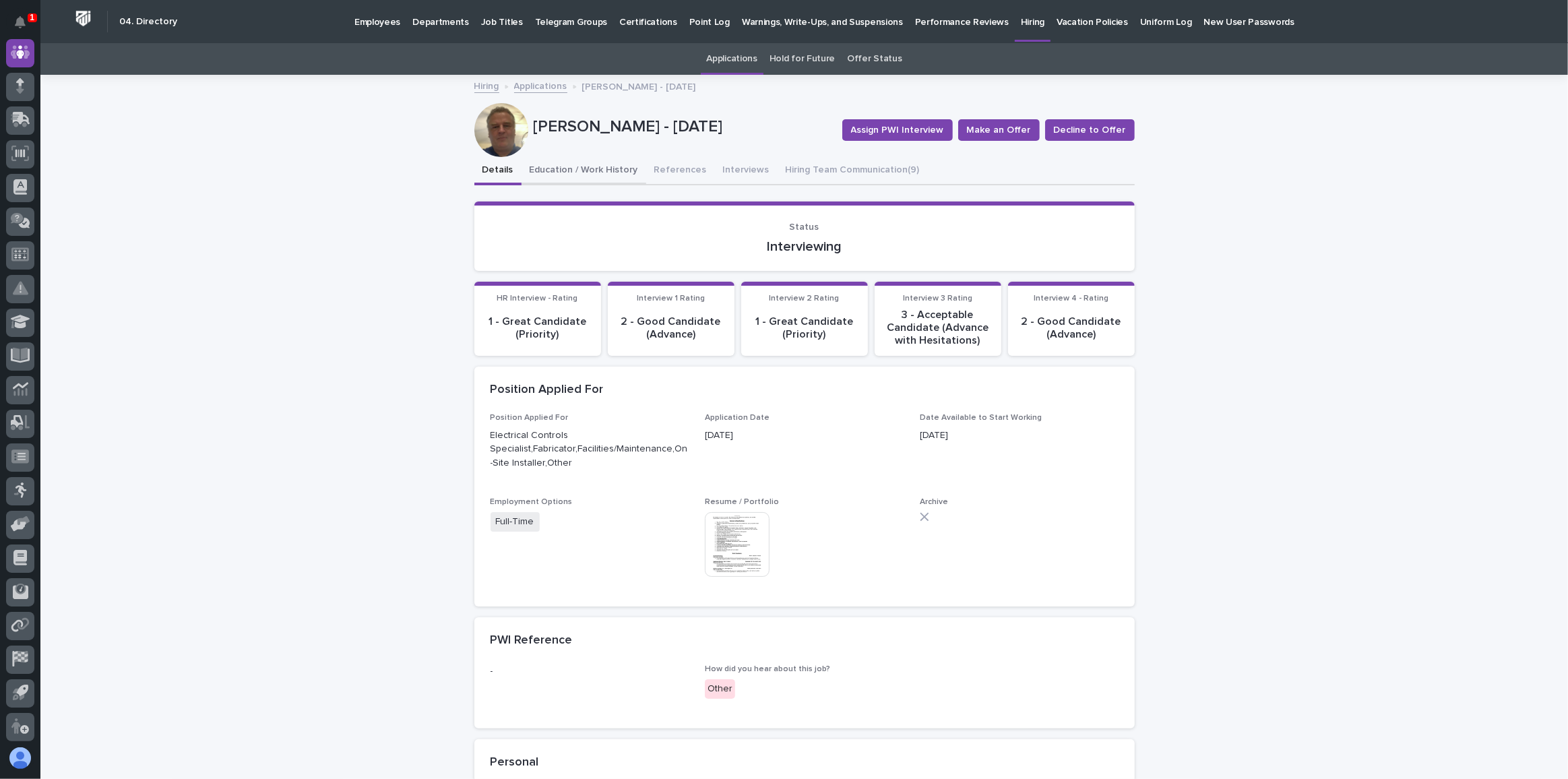
click at [563, 166] on button "Education / Work History" at bounding box center [584, 171] width 125 height 28
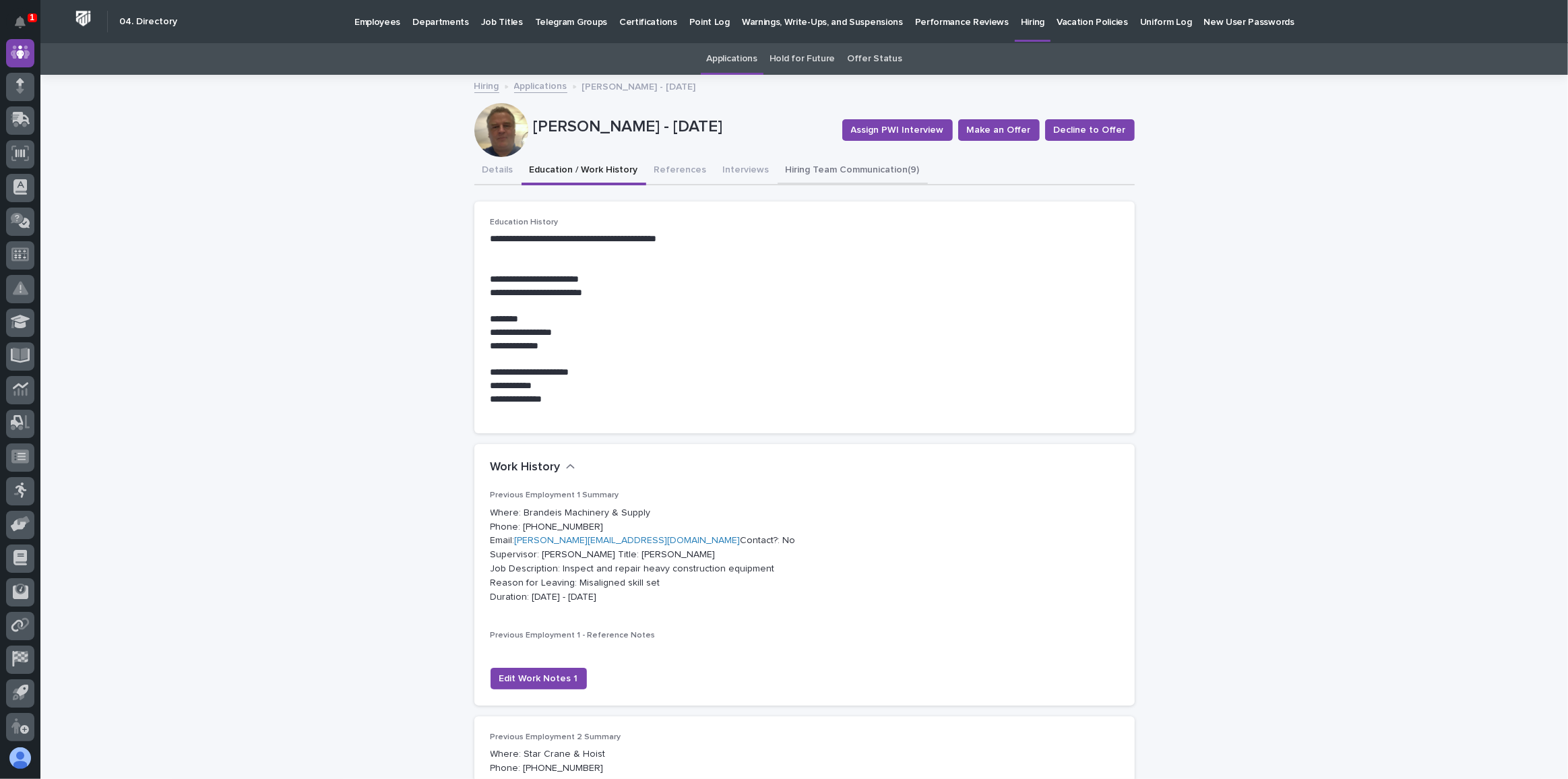
click at [801, 165] on button "Hiring Team Communication (9)" at bounding box center [853, 171] width 150 height 28
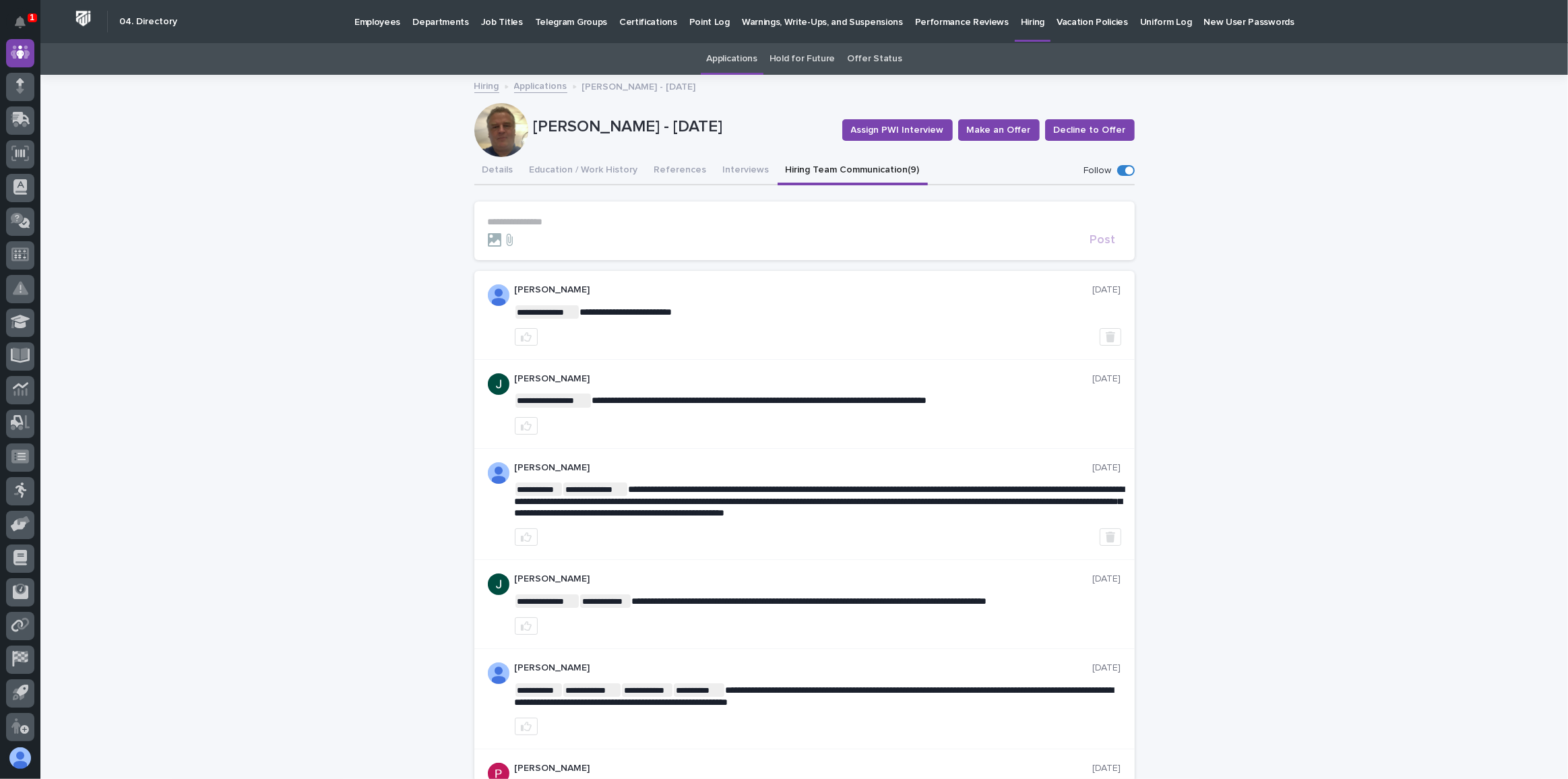
click at [499, 220] on p "**********" at bounding box center [804, 222] width 633 height 12
click at [719, 166] on button "Interviews" at bounding box center [746, 171] width 63 height 28
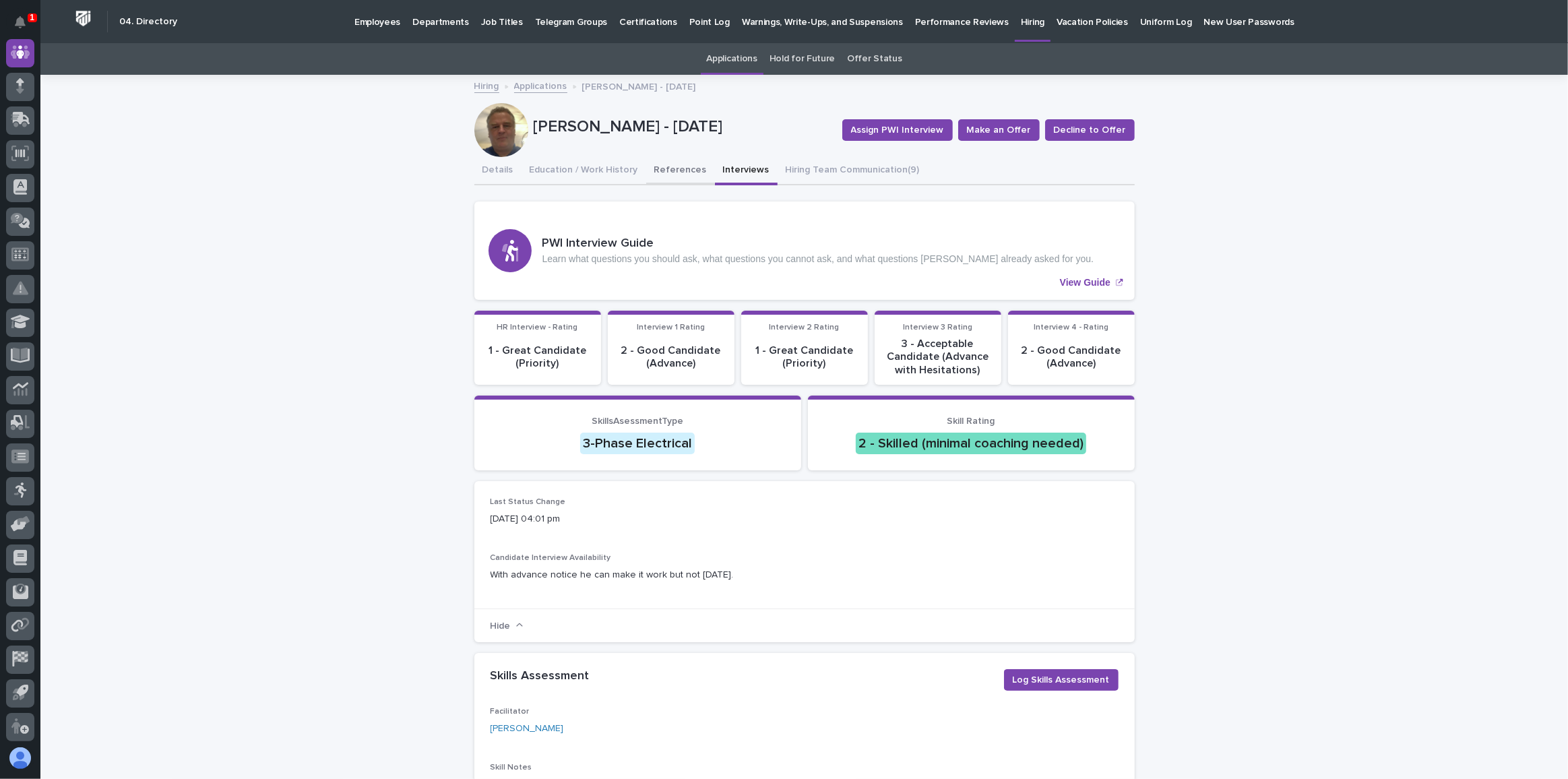
click at [666, 167] on button "References" at bounding box center [680, 171] width 69 height 28
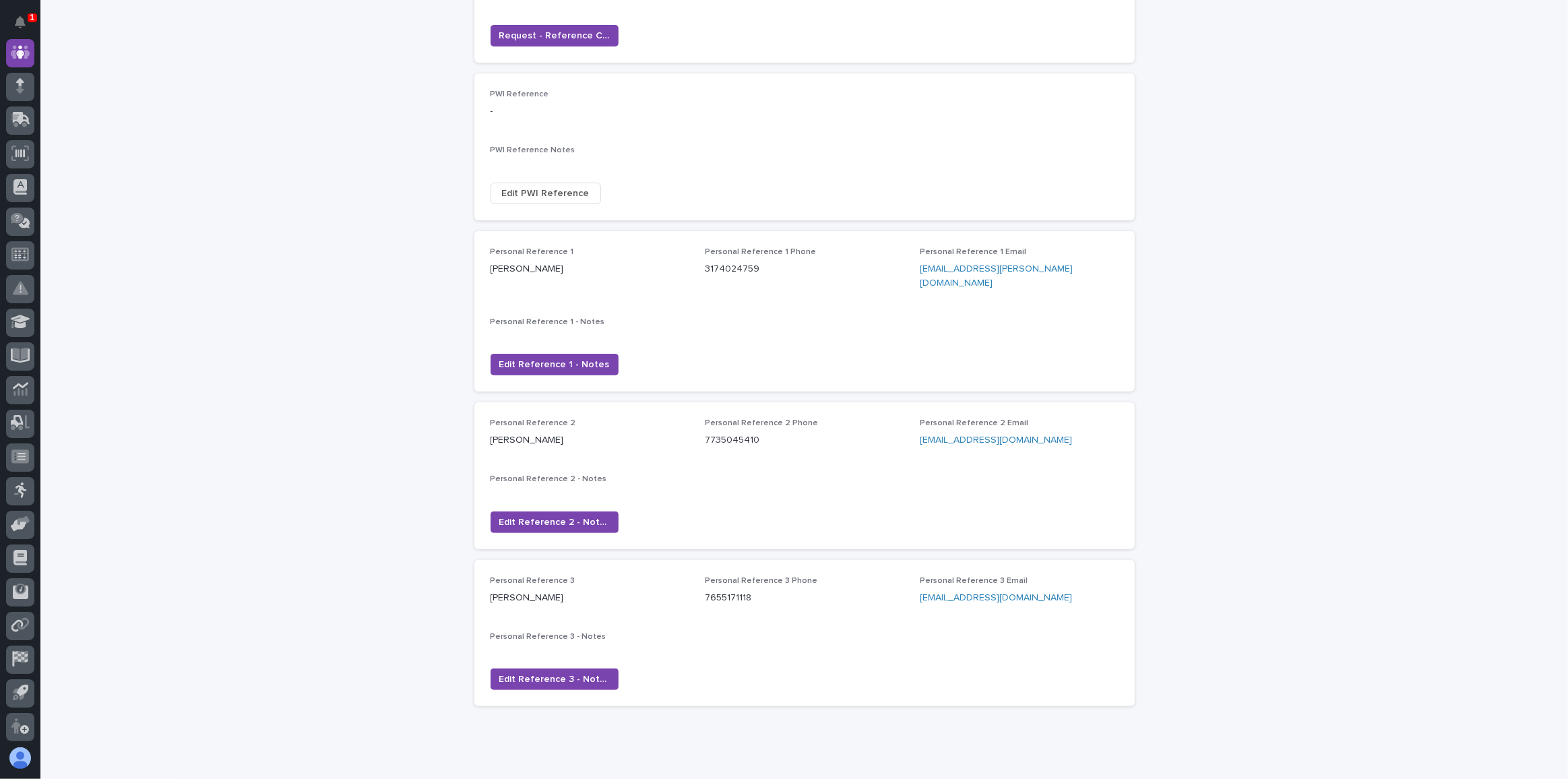
scroll to position [245, 0]
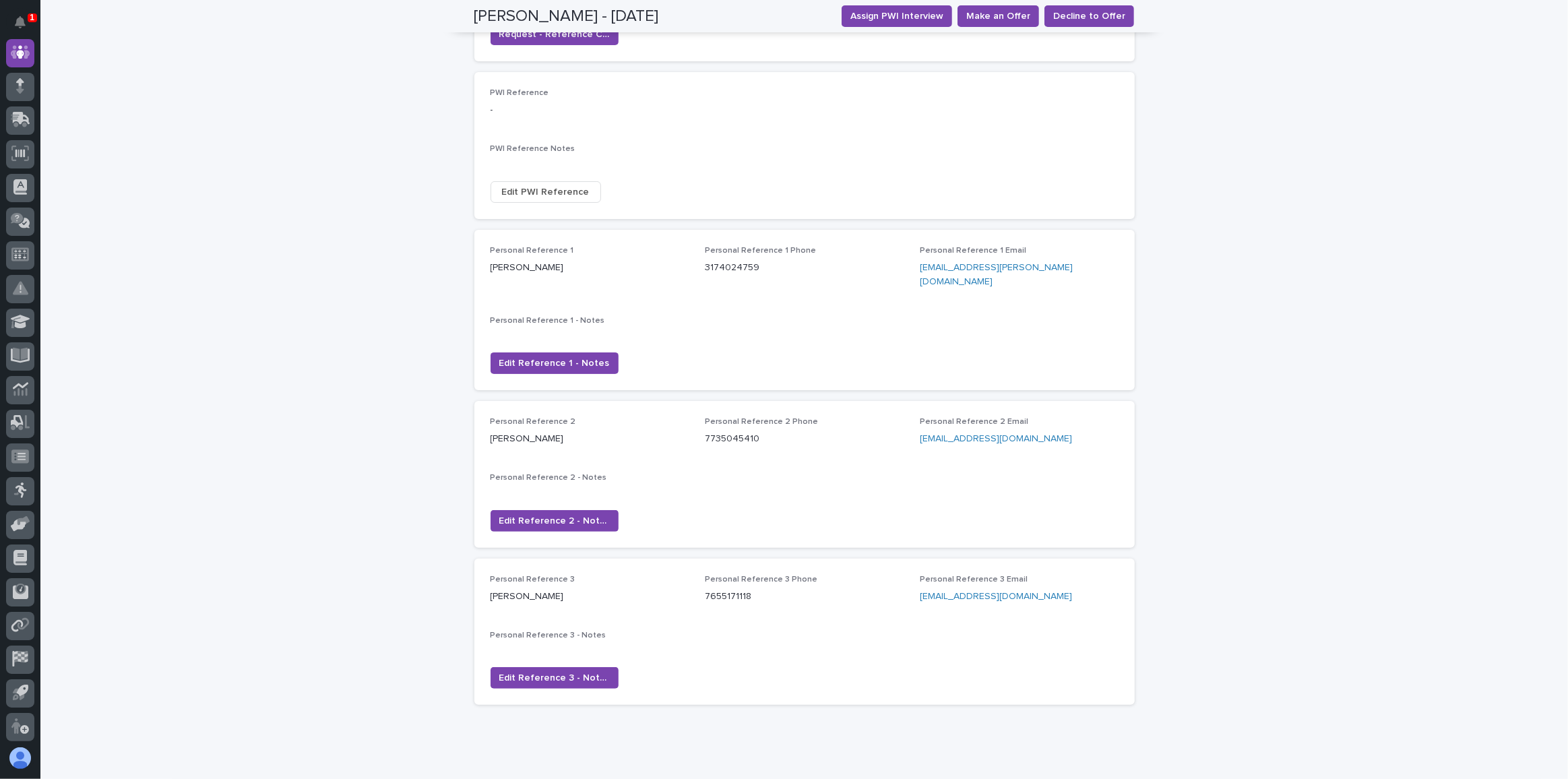
click at [546, 317] on span "Personal Reference 1 - Notes" at bounding box center [547, 321] width 115 height 8
click at [535, 356] on span "Edit Reference 1 - Notes" at bounding box center [555, 363] width 111 height 13
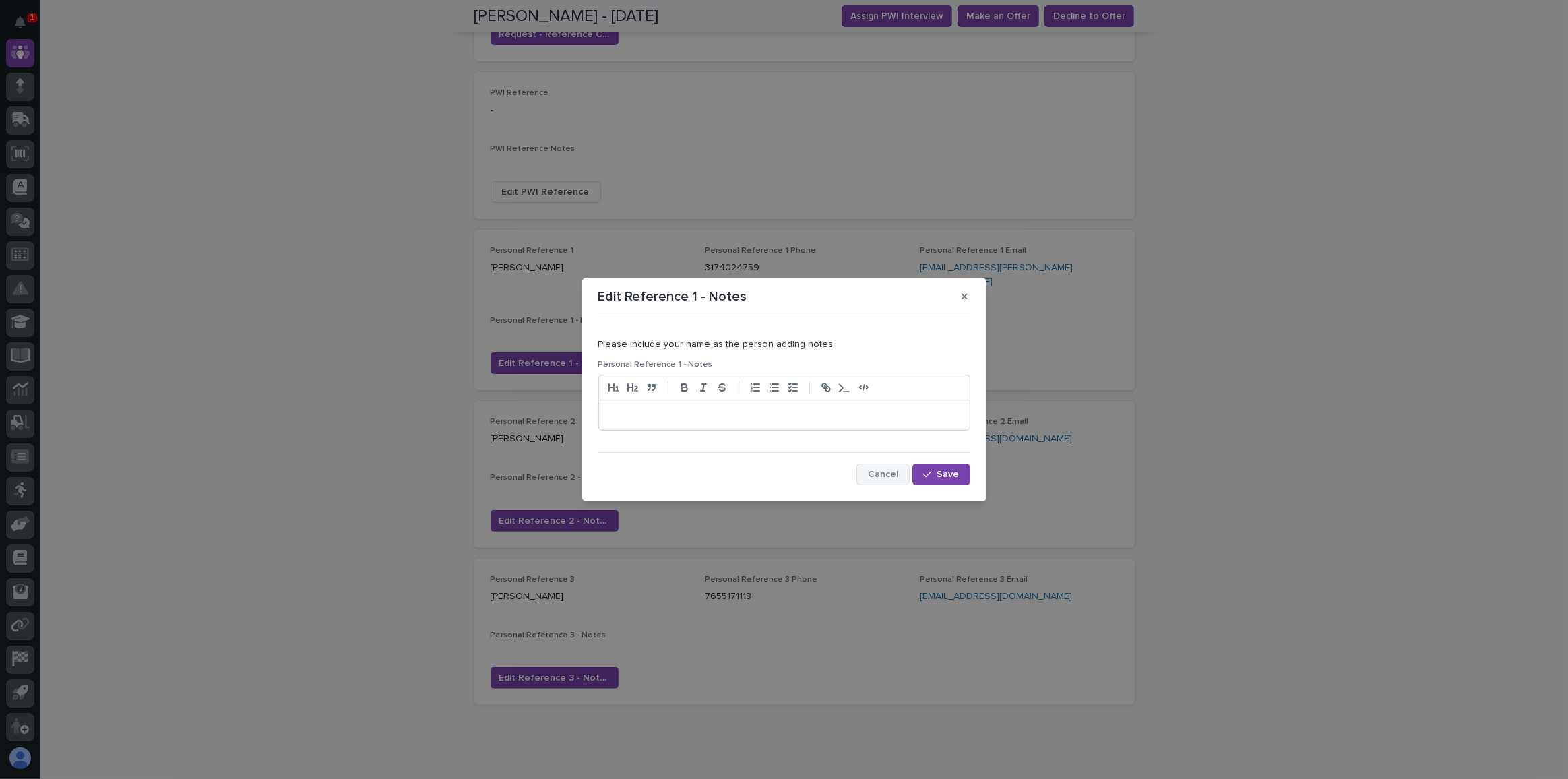
click at [889, 470] on span "Cancel" at bounding box center [883, 474] width 31 height 9
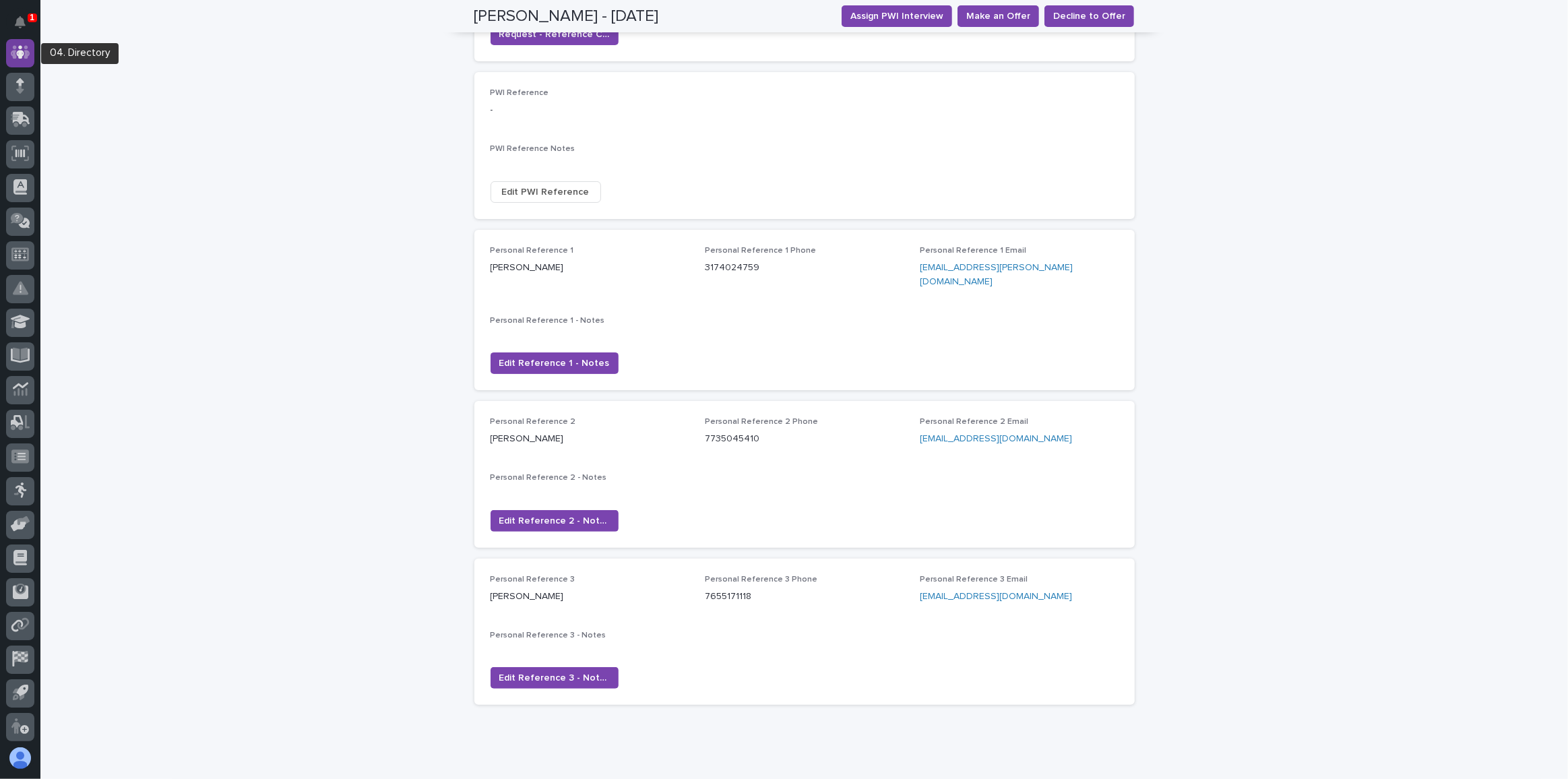
scroll to position [0, 0]
click at [16, 55] on icon at bounding box center [20, 52] width 13 height 13
